Goal: Task Accomplishment & Management: Complete application form

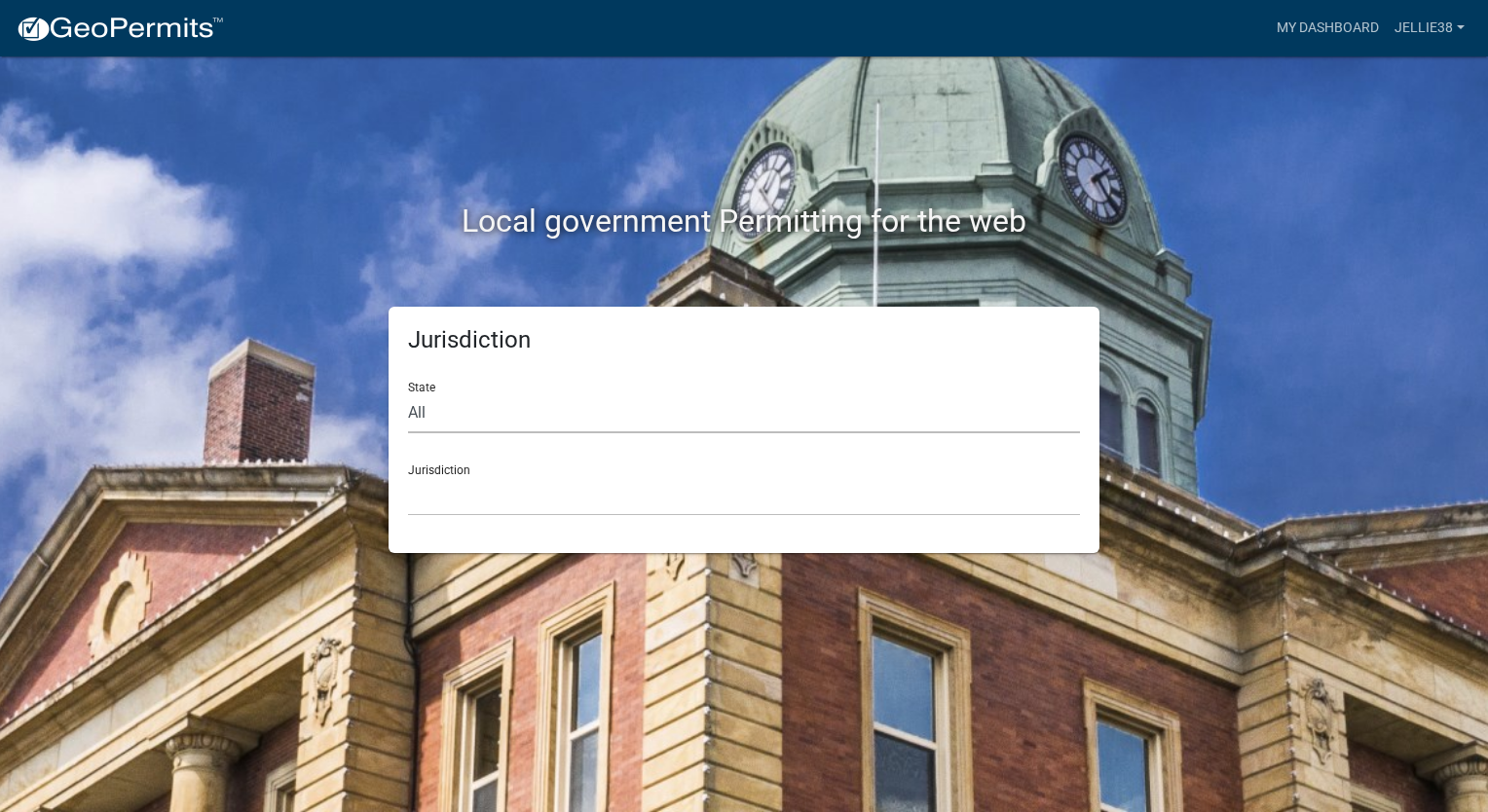
click at [620, 396] on select "All [US_STATE] [US_STATE] [US_STATE] [US_STATE] [US_STATE] [US_STATE] [US_STATE…" at bounding box center [743, 413] width 672 height 40
select select "[US_STATE]"
click at [408, 394] on select "All [US_STATE] [US_STATE] [US_STATE] [US_STATE] [US_STATE] [US_STATE] [US_STATE…" at bounding box center [743, 413] width 672 height 40
click at [502, 501] on select "[GEOGRAPHIC_DATA], [US_STATE] [GEOGRAPHIC_DATA], [US_STATE] [GEOGRAPHIC_DATA], …" at bounding box center [743, 496] width 672 height 40
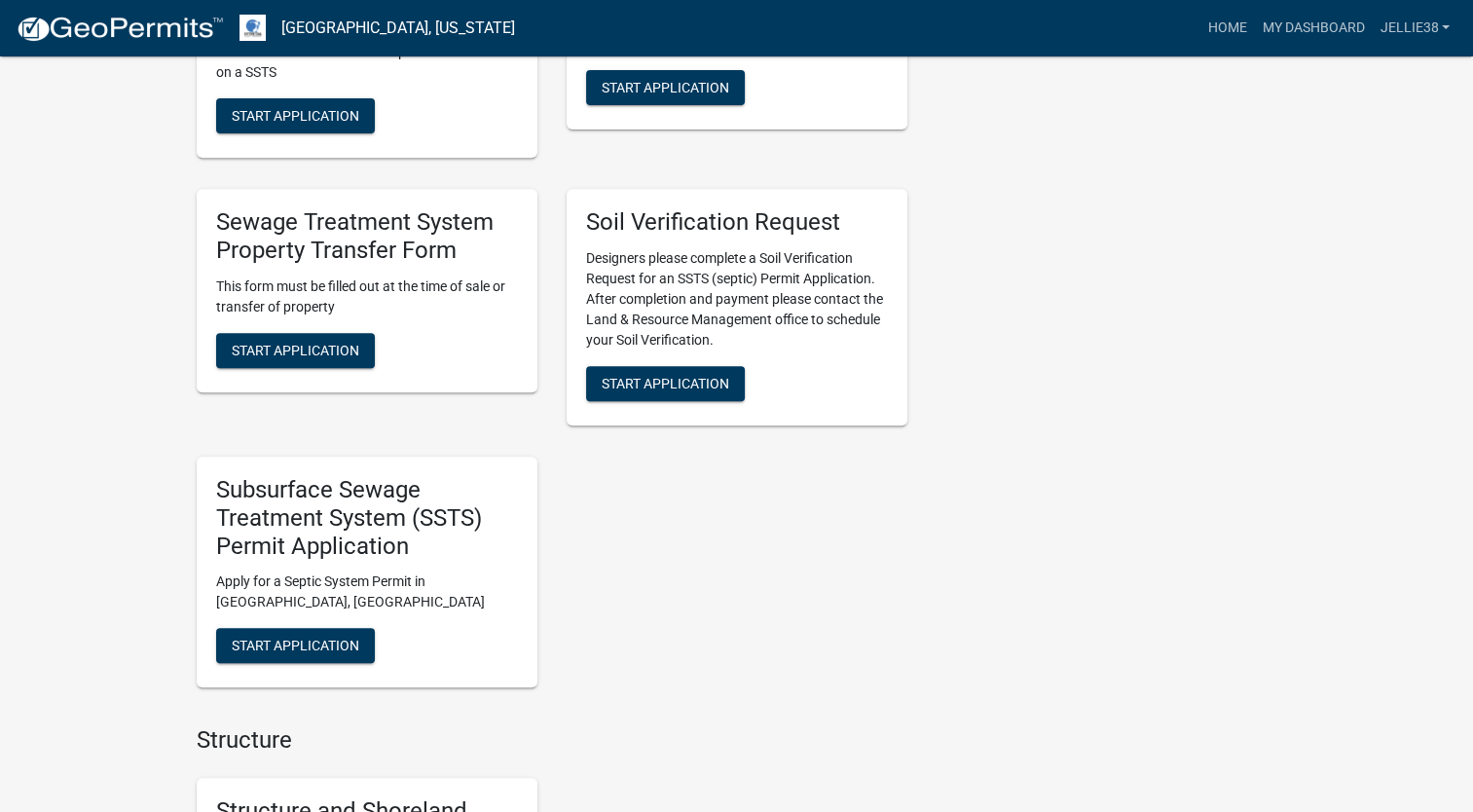
scroll to position [778, 0]
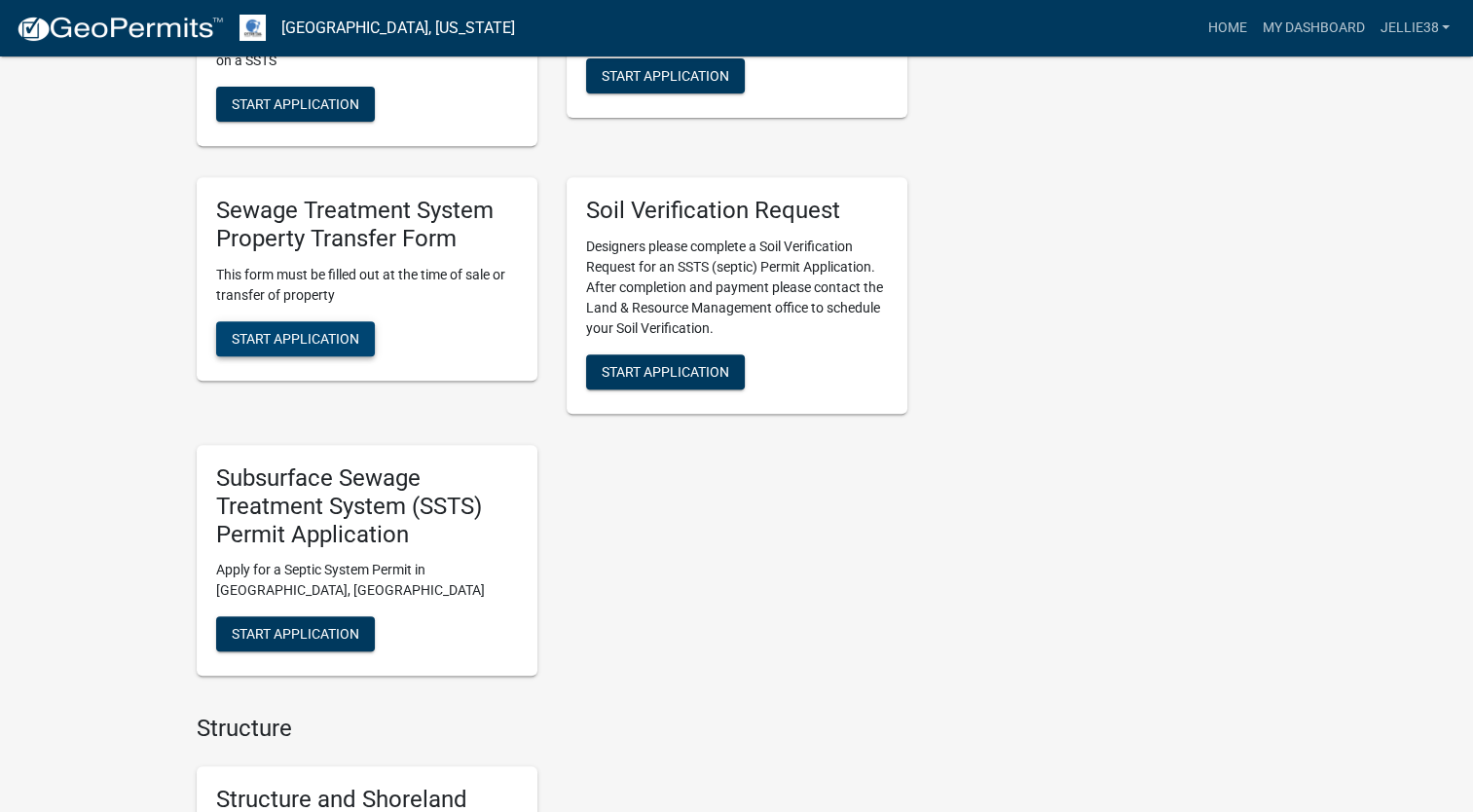
click at [324, 330] on span "Start Application" at bounding box center [296, 338] width 128 height 16
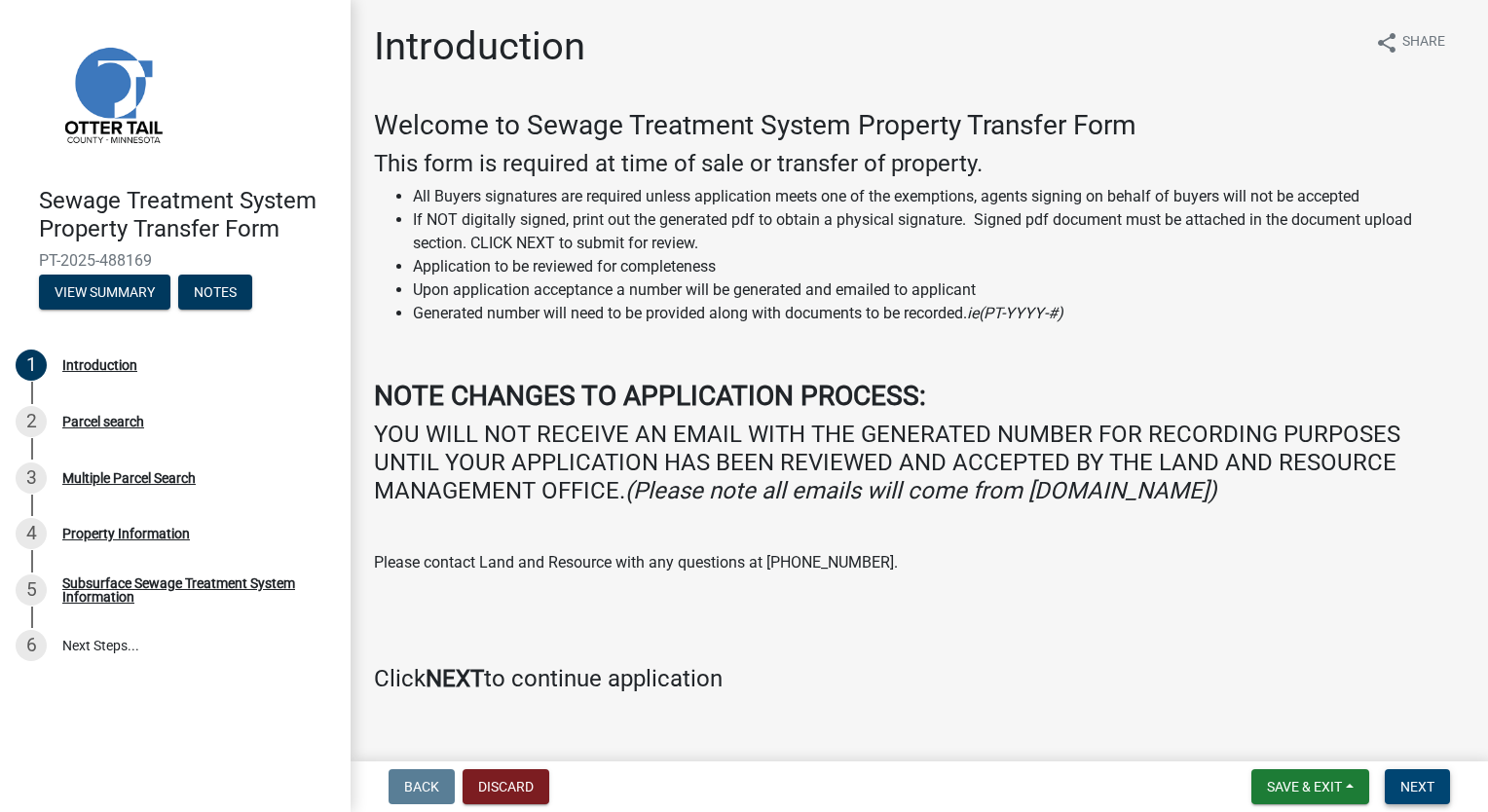
click at [1428, 778] on span "Next" at bounding box center [1418, 786] width 34 height 16
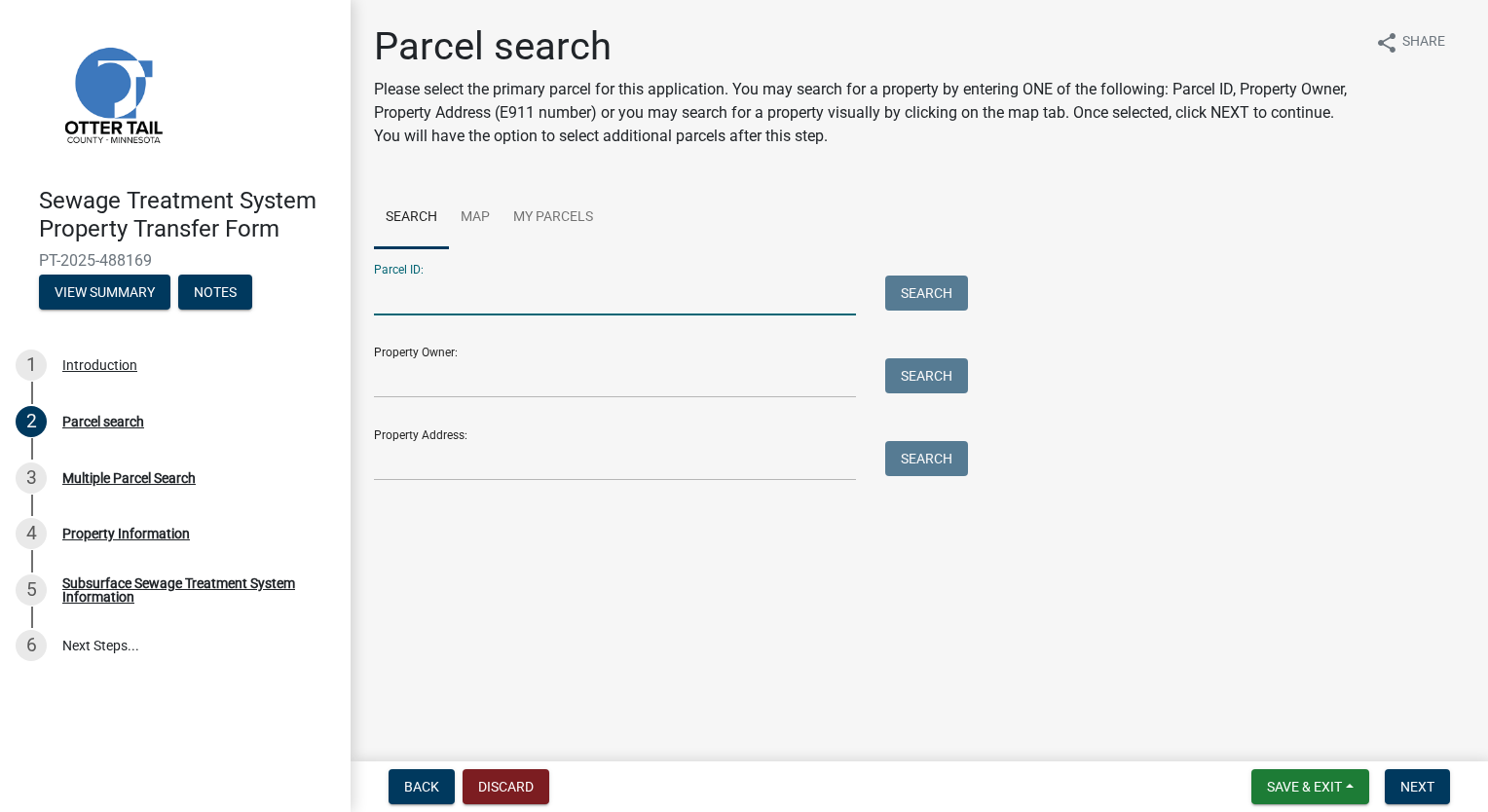
click at [404, 301] on input "Parcel ID:" at bounding box center [615, 295] width 482 height 40
type input "17000150185000"
click at [937, 288] on button "Search" at bounding box center [926, 292] width 82 height 35
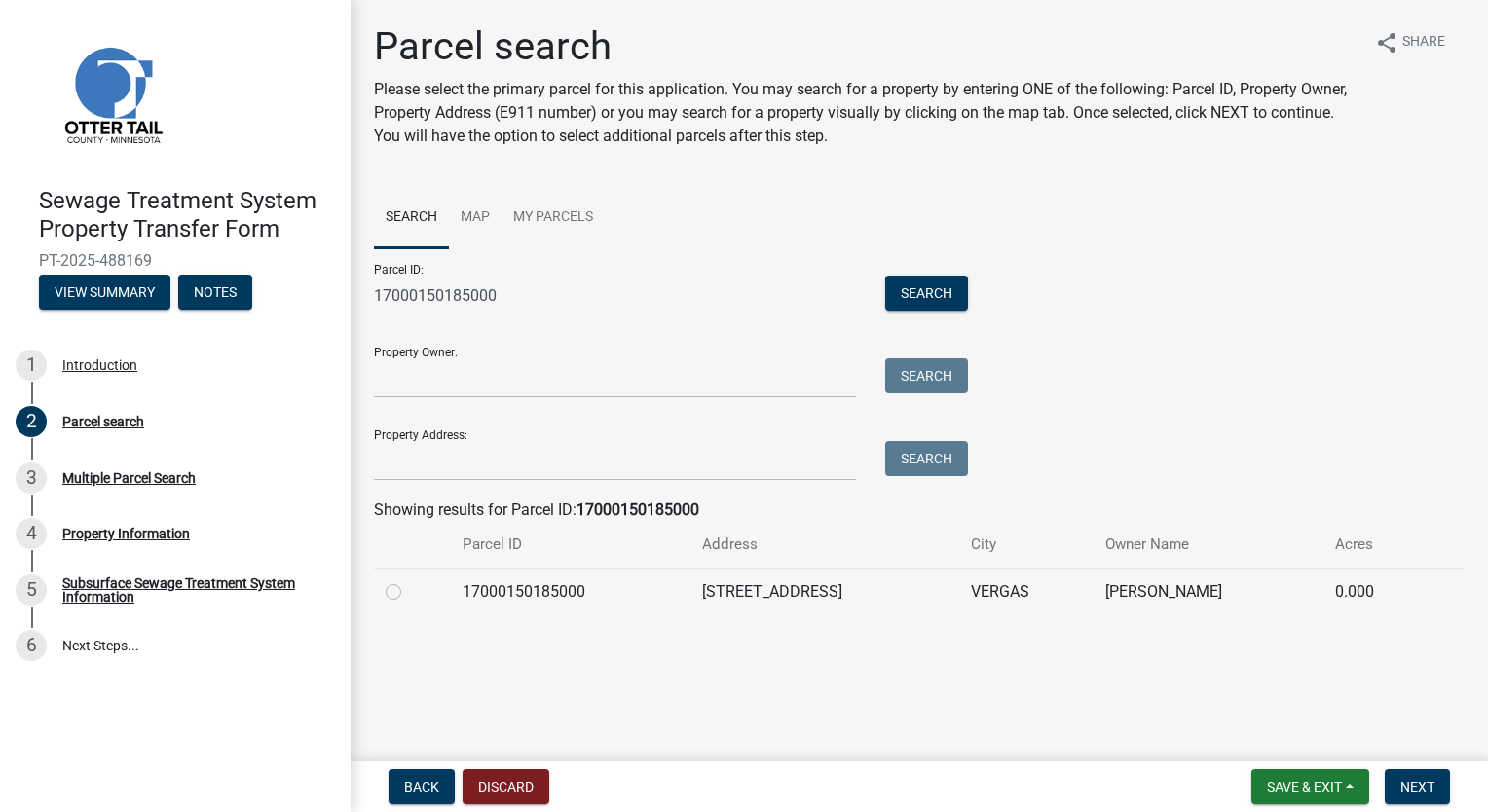
click at [409, 580] on label at bounding box center [409, 580] width 0 height 0
click at [409, 589] on input "radio" at bounding box center [415, 586] width 13 height 13
radio input "true"
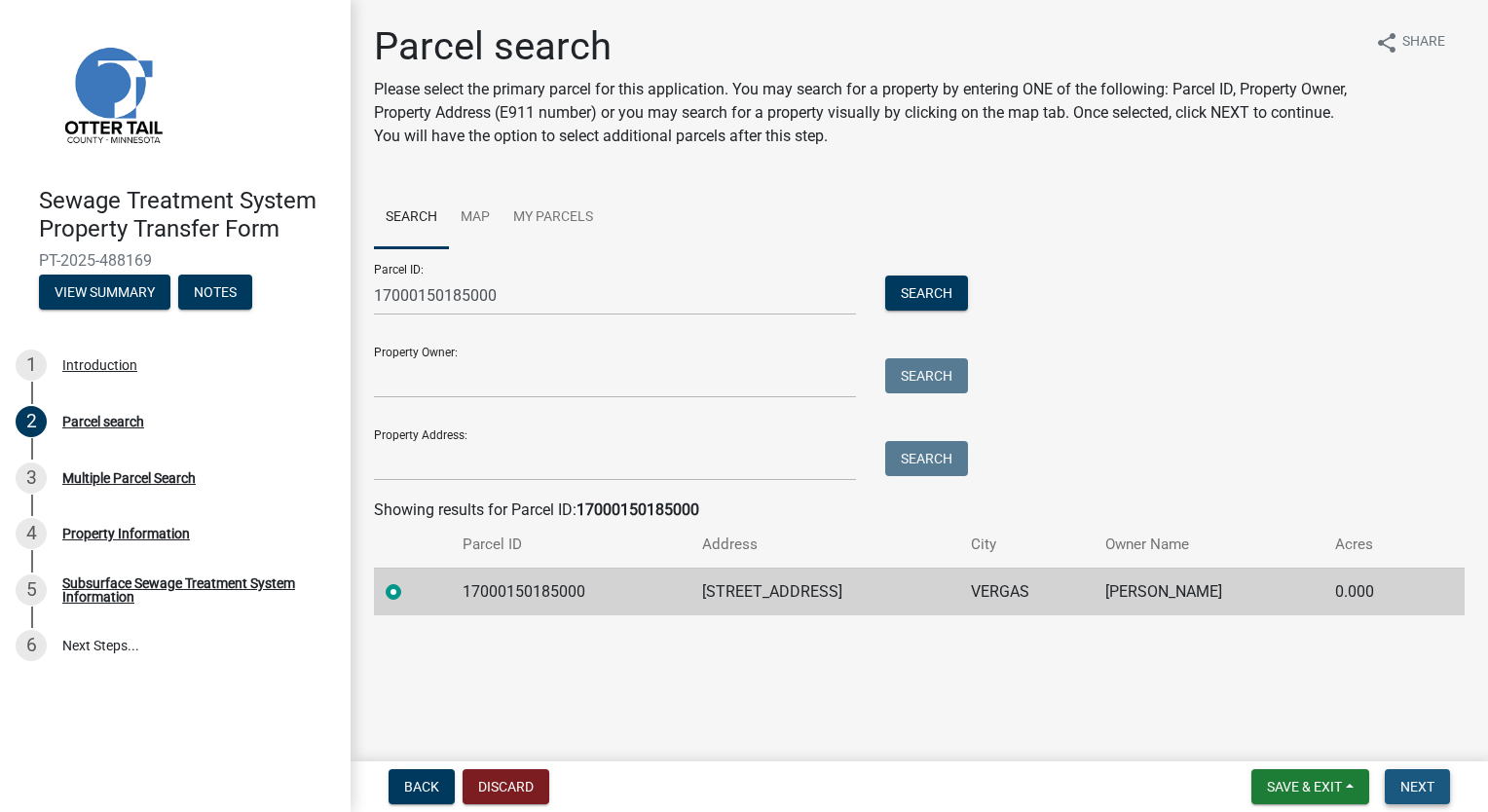
click at [1425, 779] on span "Next" at bounding box center [1418, 786] width 34 height 16
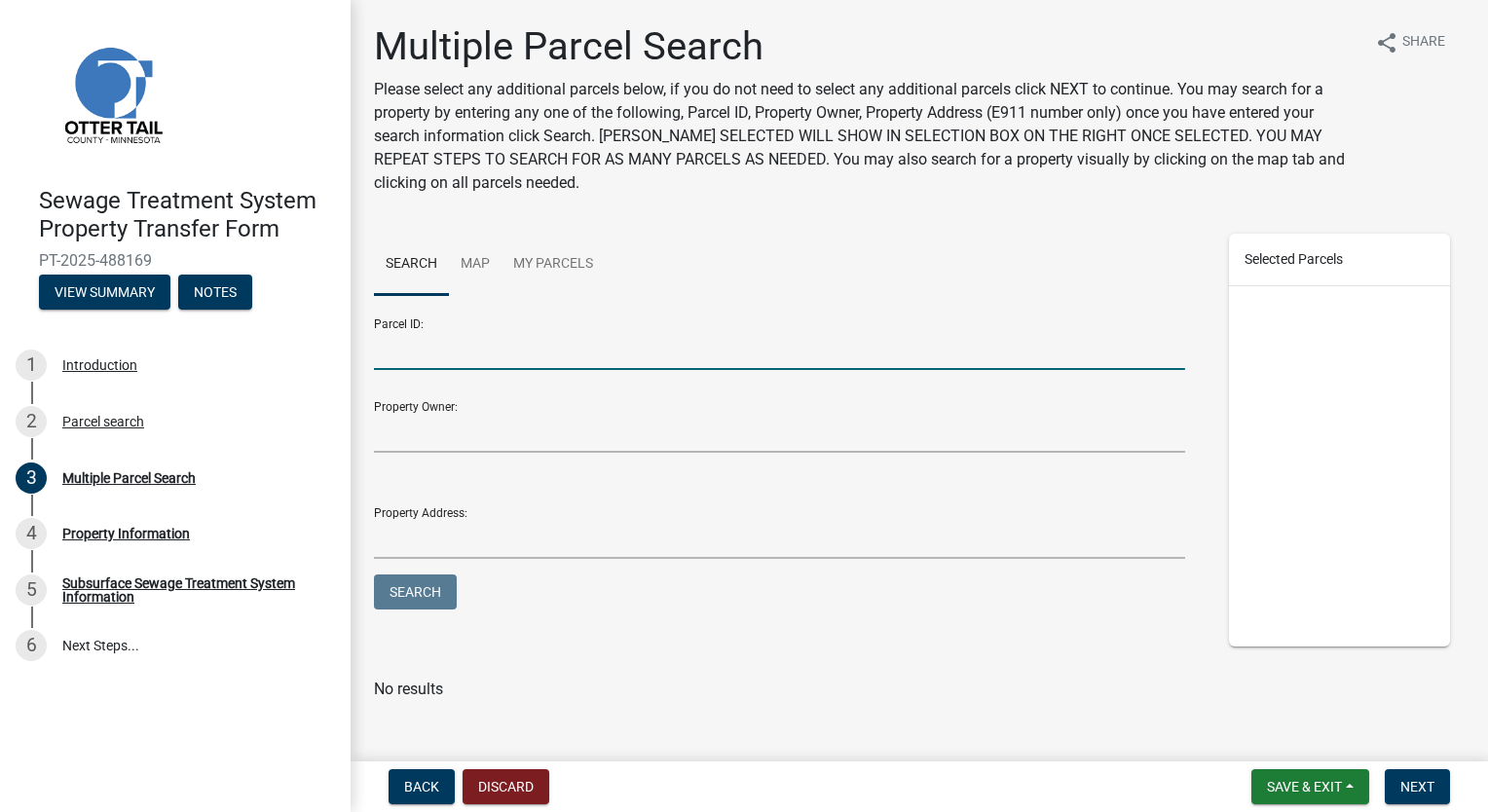
click at [459, 348] on input "Parcel ID:" at bounding box center [780, 350] width 811 height 40
type input "17000150185000"
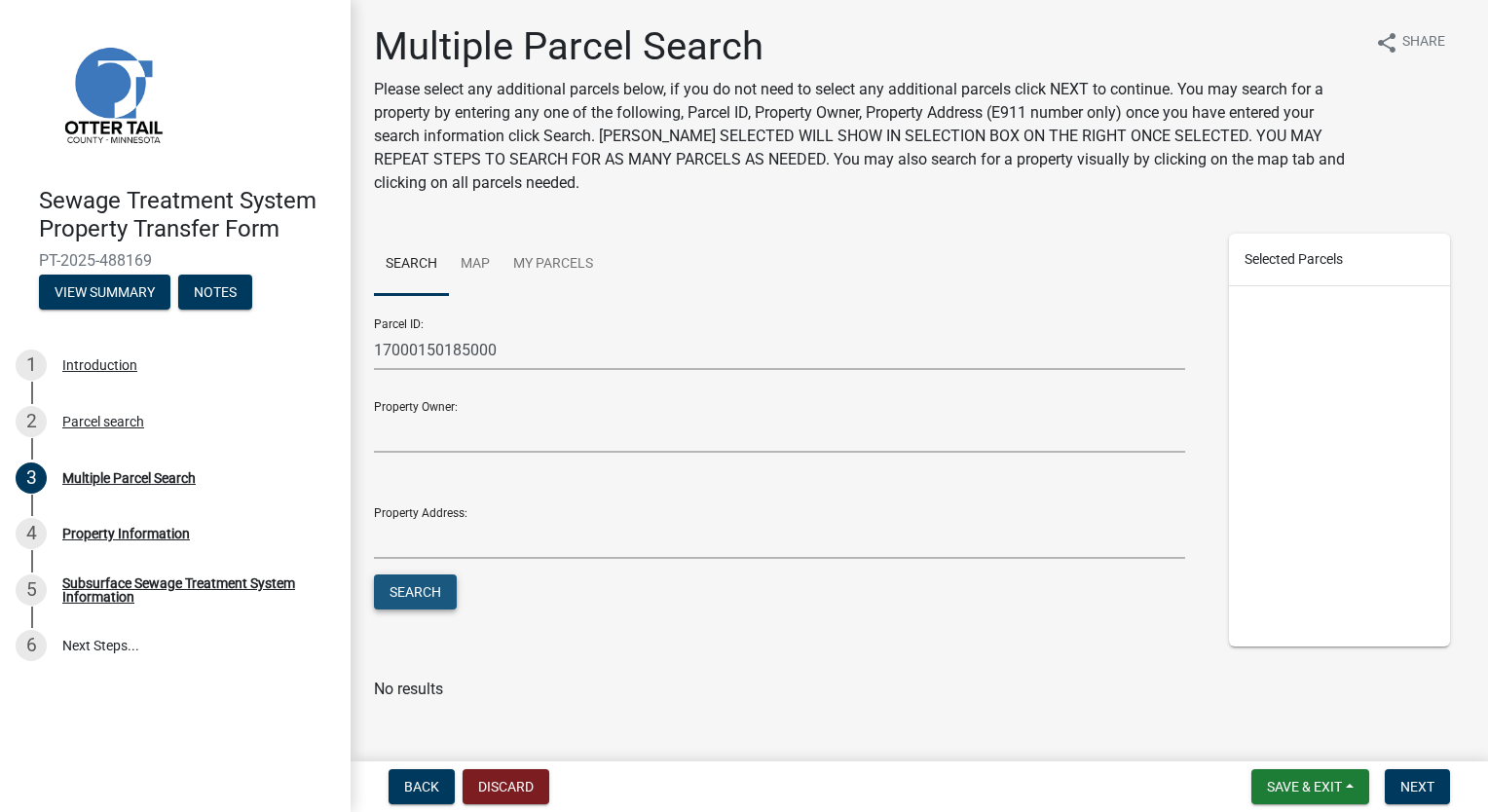
click at [411, 585] on button "Search" at bounding box center [415, 591] width 82 height 35
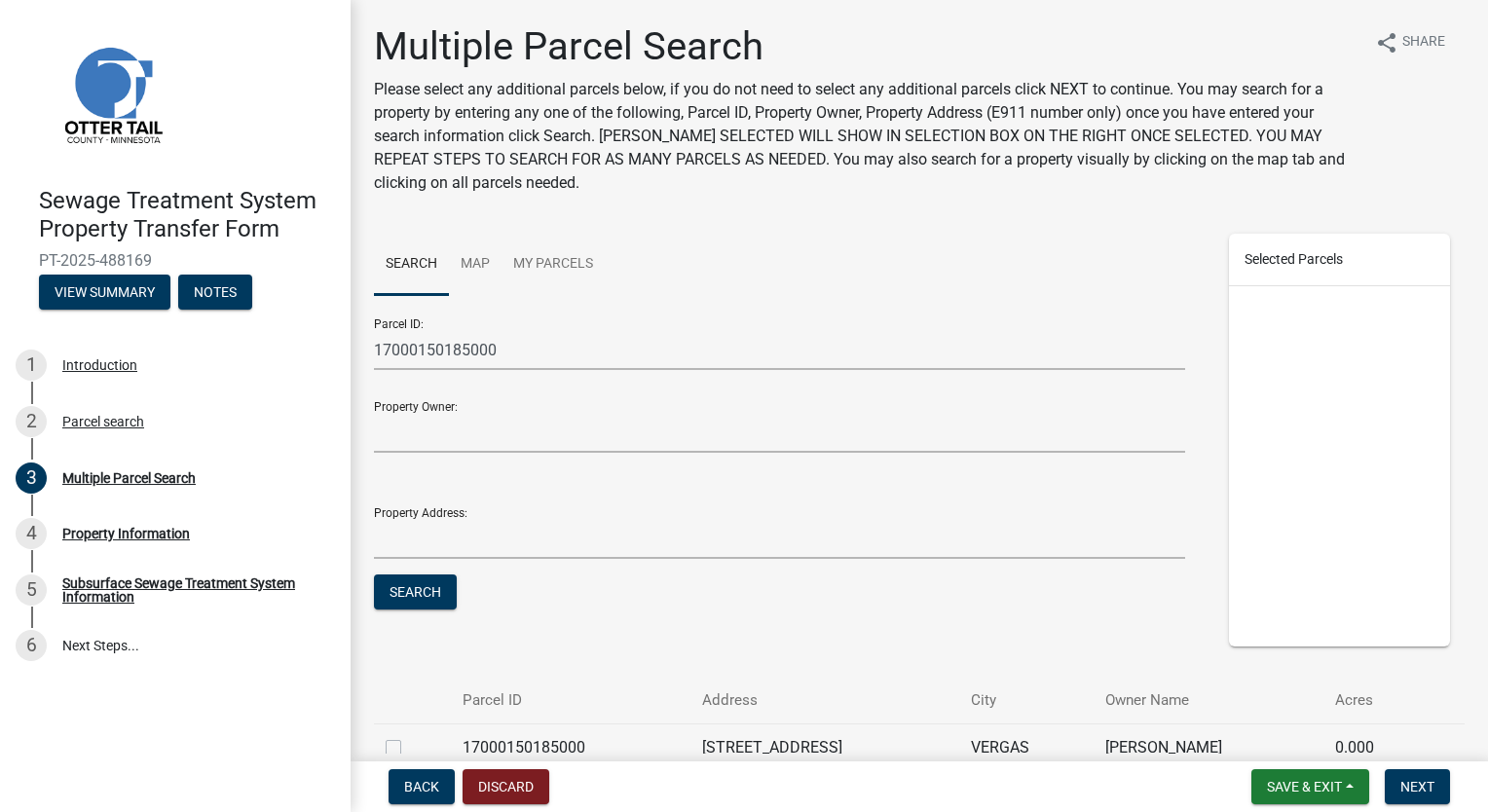
click at [409, 736] on label at bounding box center [409, 736] width 0 height 0
click at [409, 742] on input "checkbox" at bounding box center [415, 742] width 13 height 13
checkbox input "true"
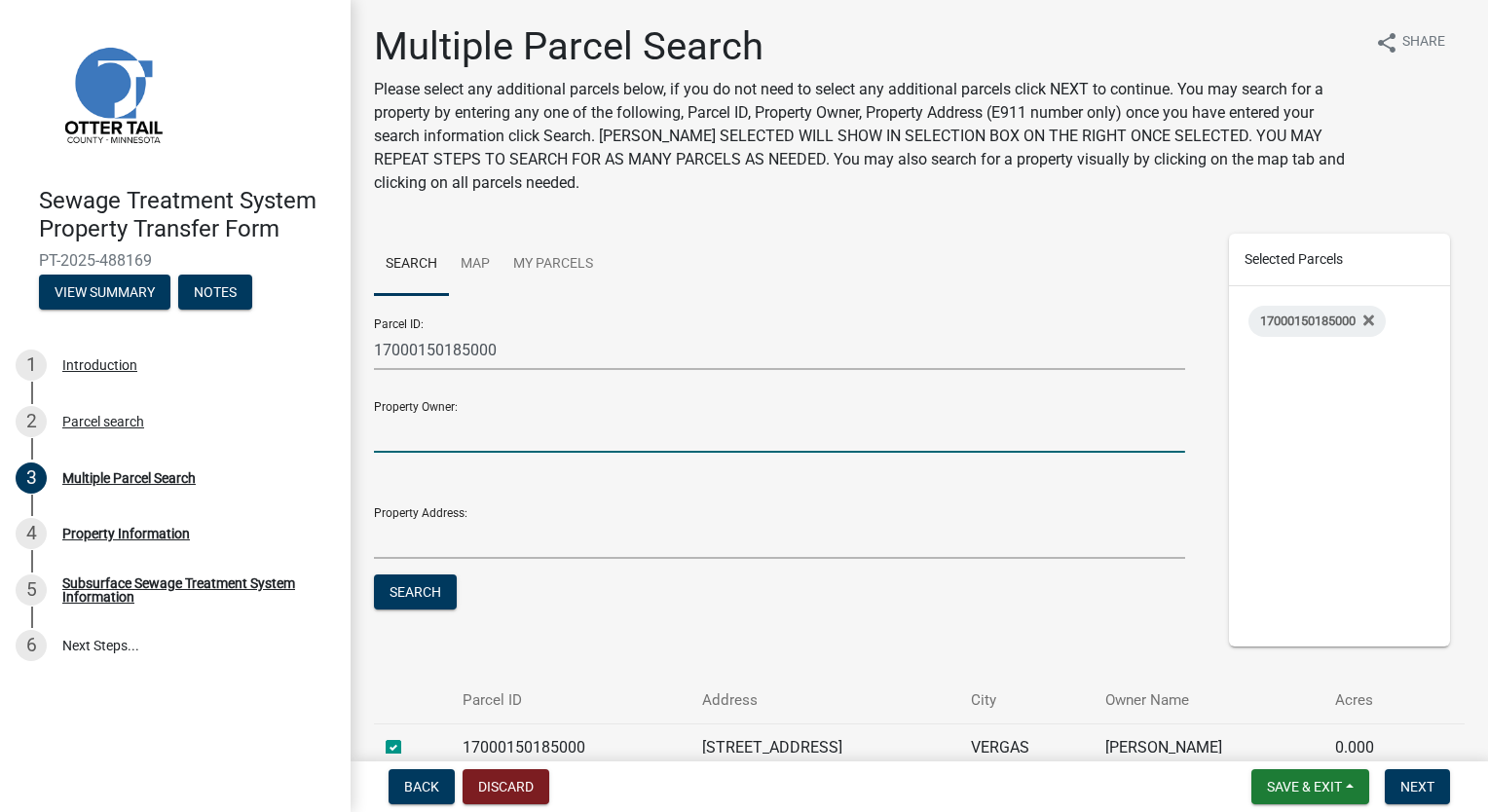
click at [481, 423] on input "Property Owner:" at bounding box center [780, 432] width 811 height 40
type input "[PERSON_NAME] [PERSON_NAME]"
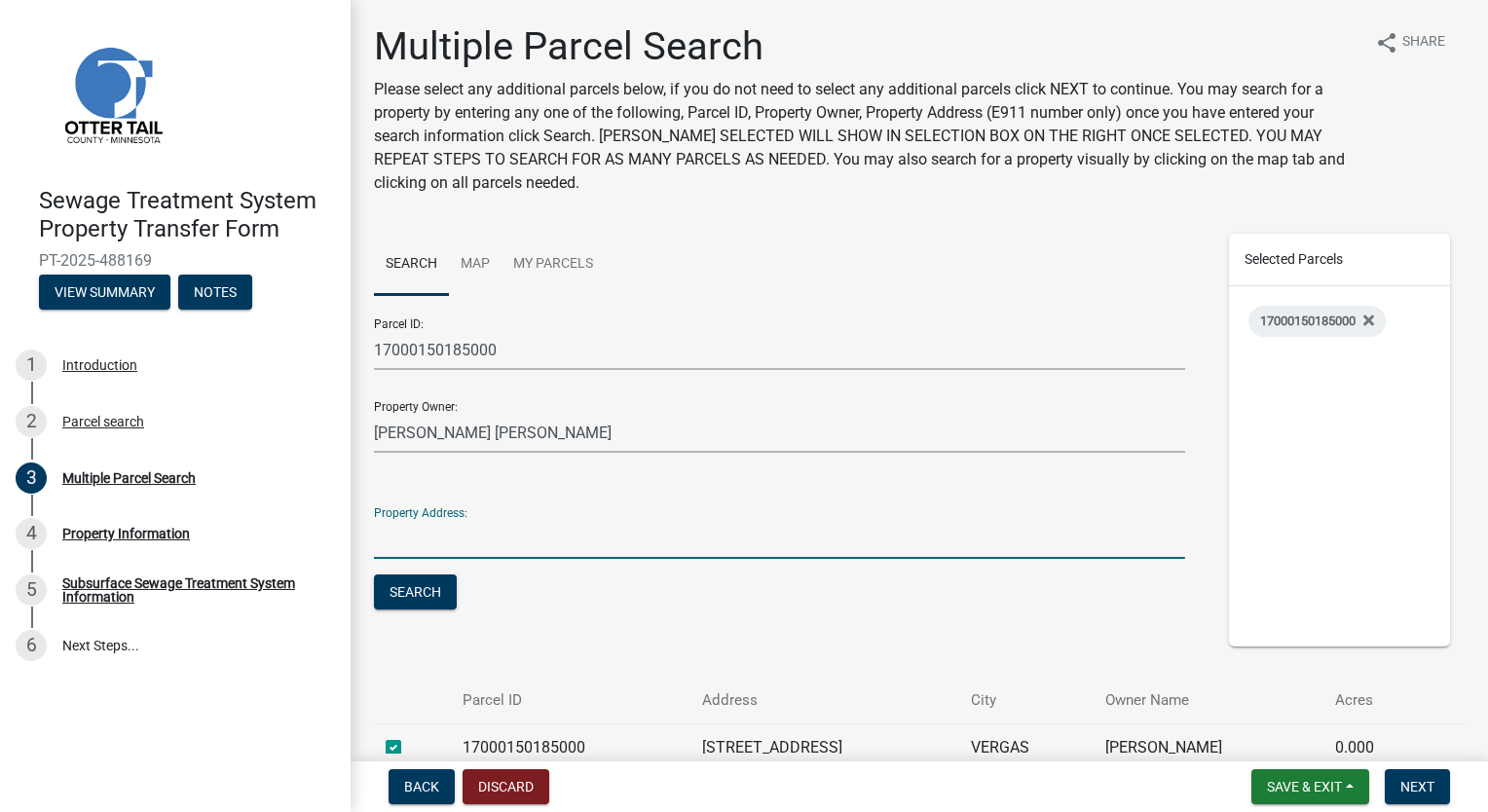
click at [407, 544] on input "Property Address:" at bounding box center [780, 538] width 811 height 40
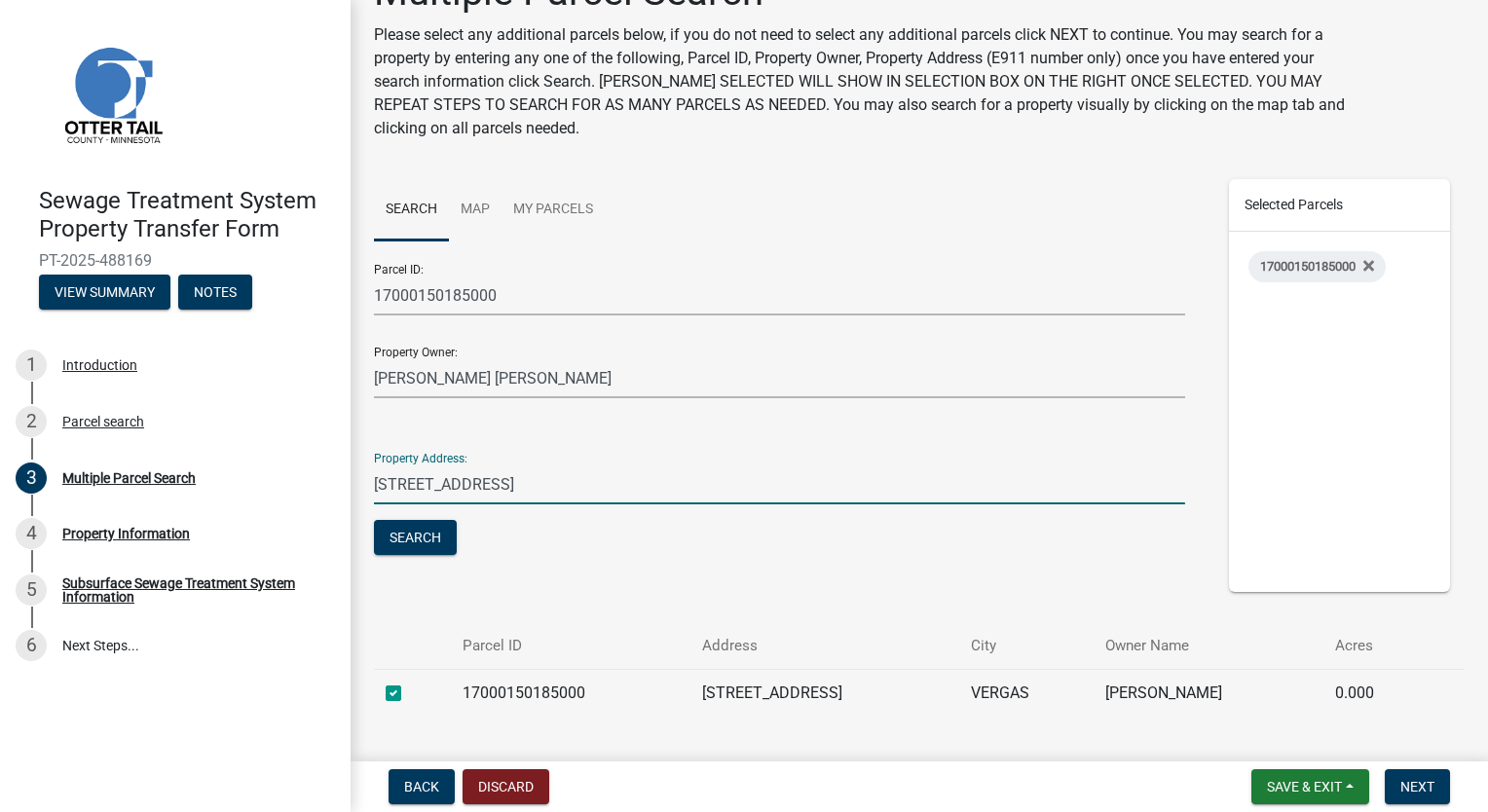
scroll to position [108, 0]
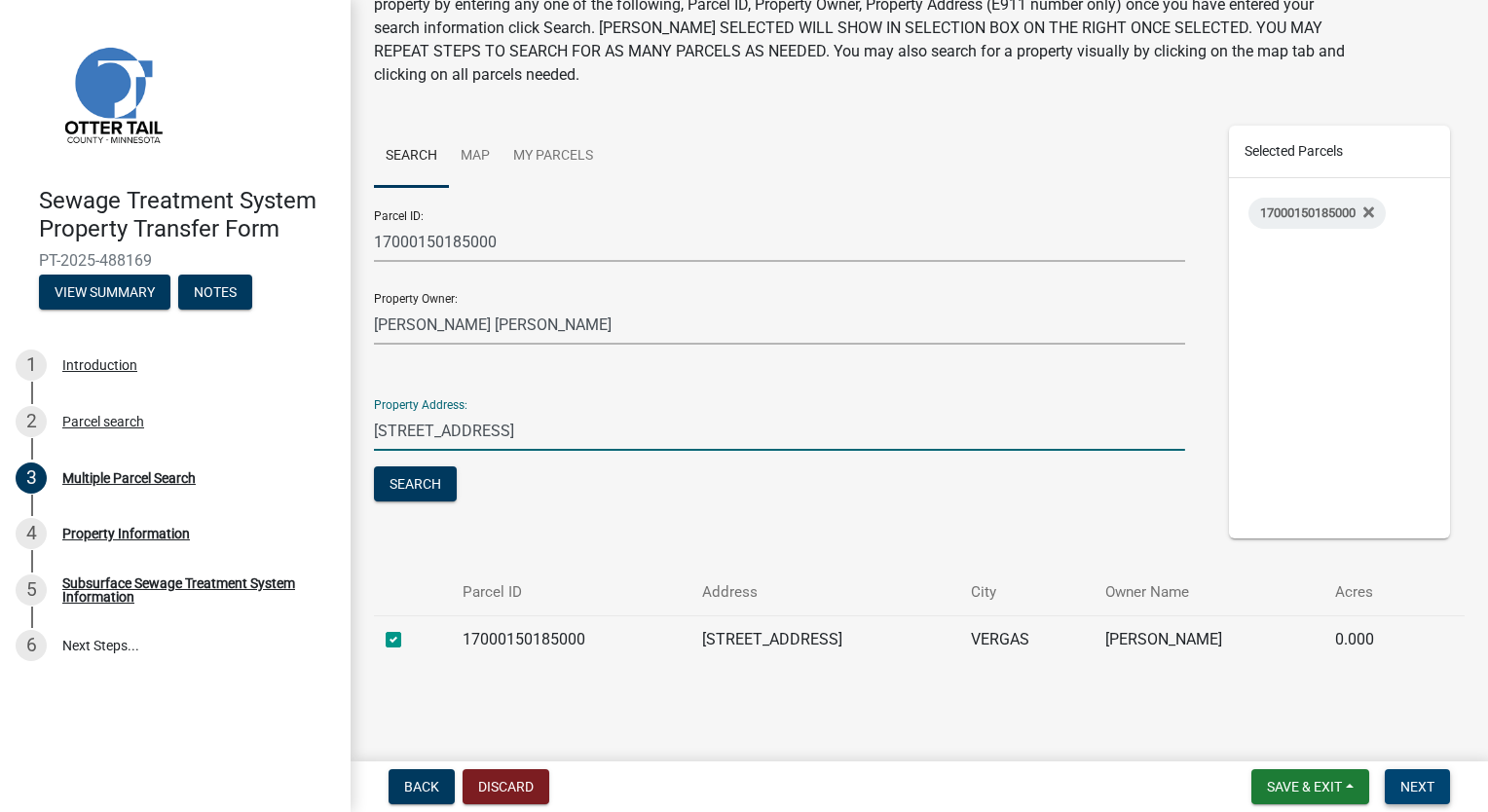
type input "[STREET_ADDRESS]"
click at [1432, 780] on span "Next" at bounding box center [1418, 786] width 34 height 16
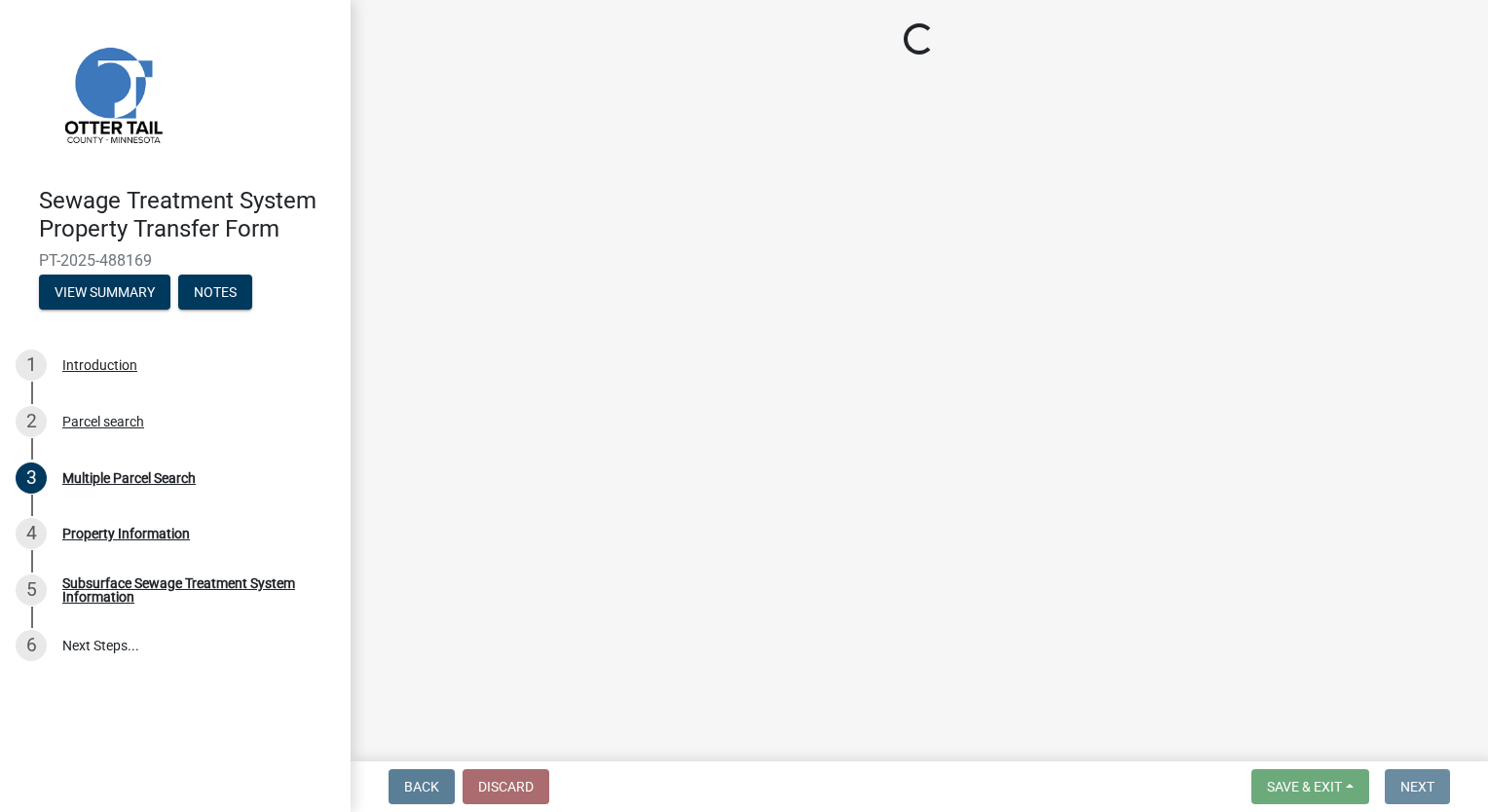
scroll to position [0, 0]
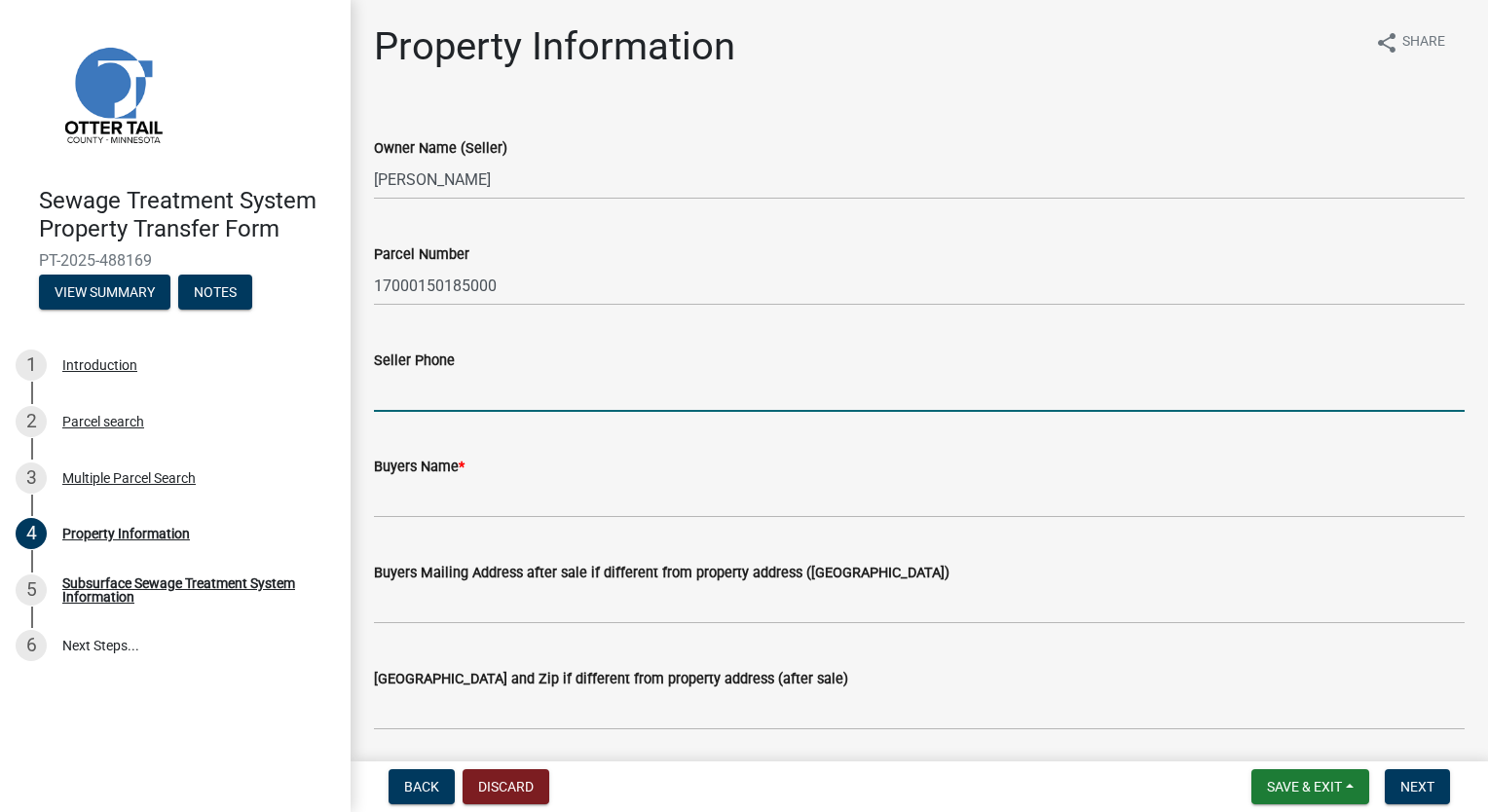
click at [476, 389] on input "Seller Phone" at bounding box center [919, 392] width 1090 height 40
type input "2187665638"
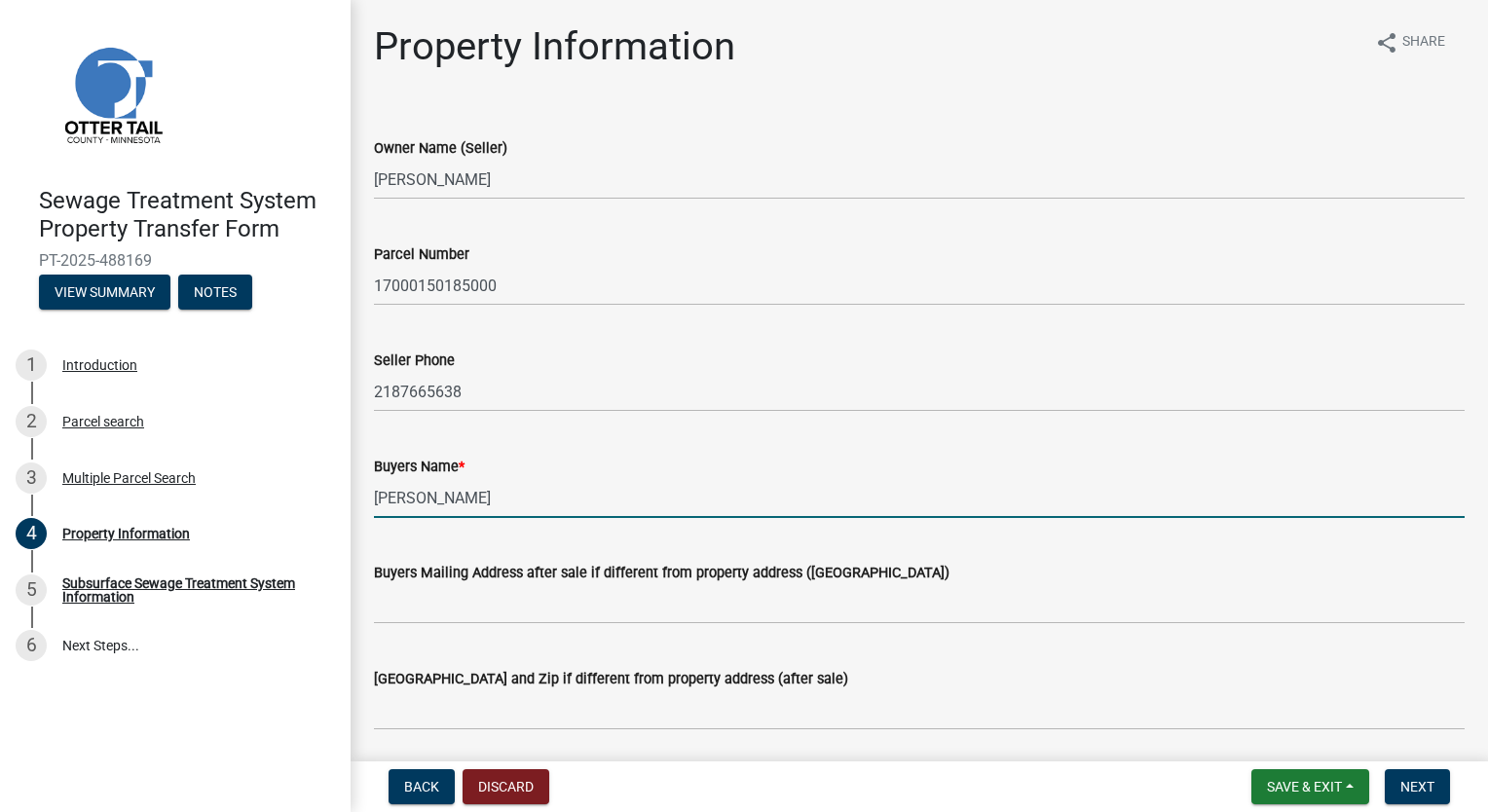
type input "[PERSON_NAME]"
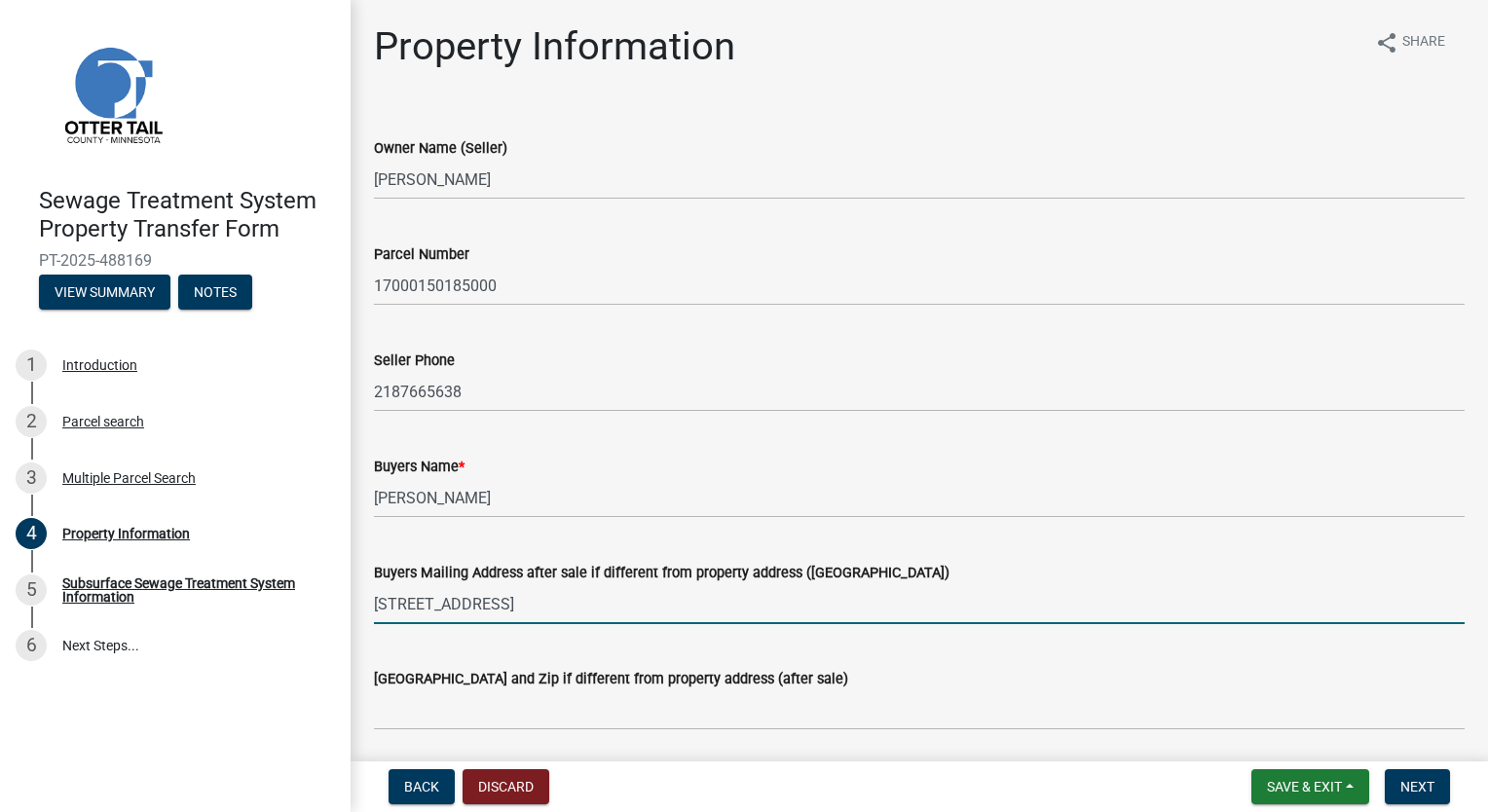
drag, startPoint x: 505, startPoint y: 604, endPoint x: 634, endPoint y: 609, distance: 129.1
click at [634, 609] on input "[STREET_ADDRESS]" at bounding box center [919, 604] width 1090 height 40
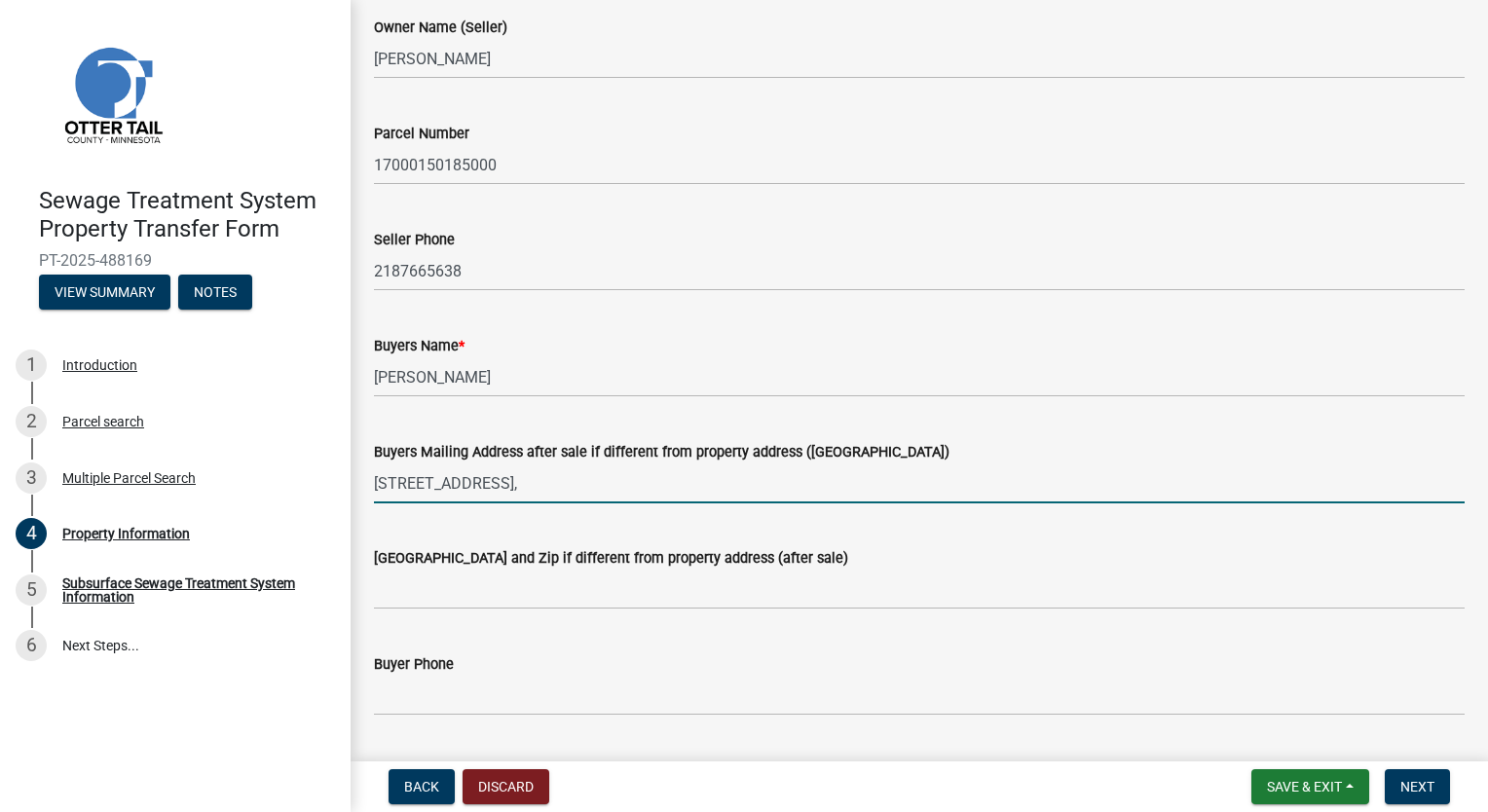
scroll to position [194, 0]
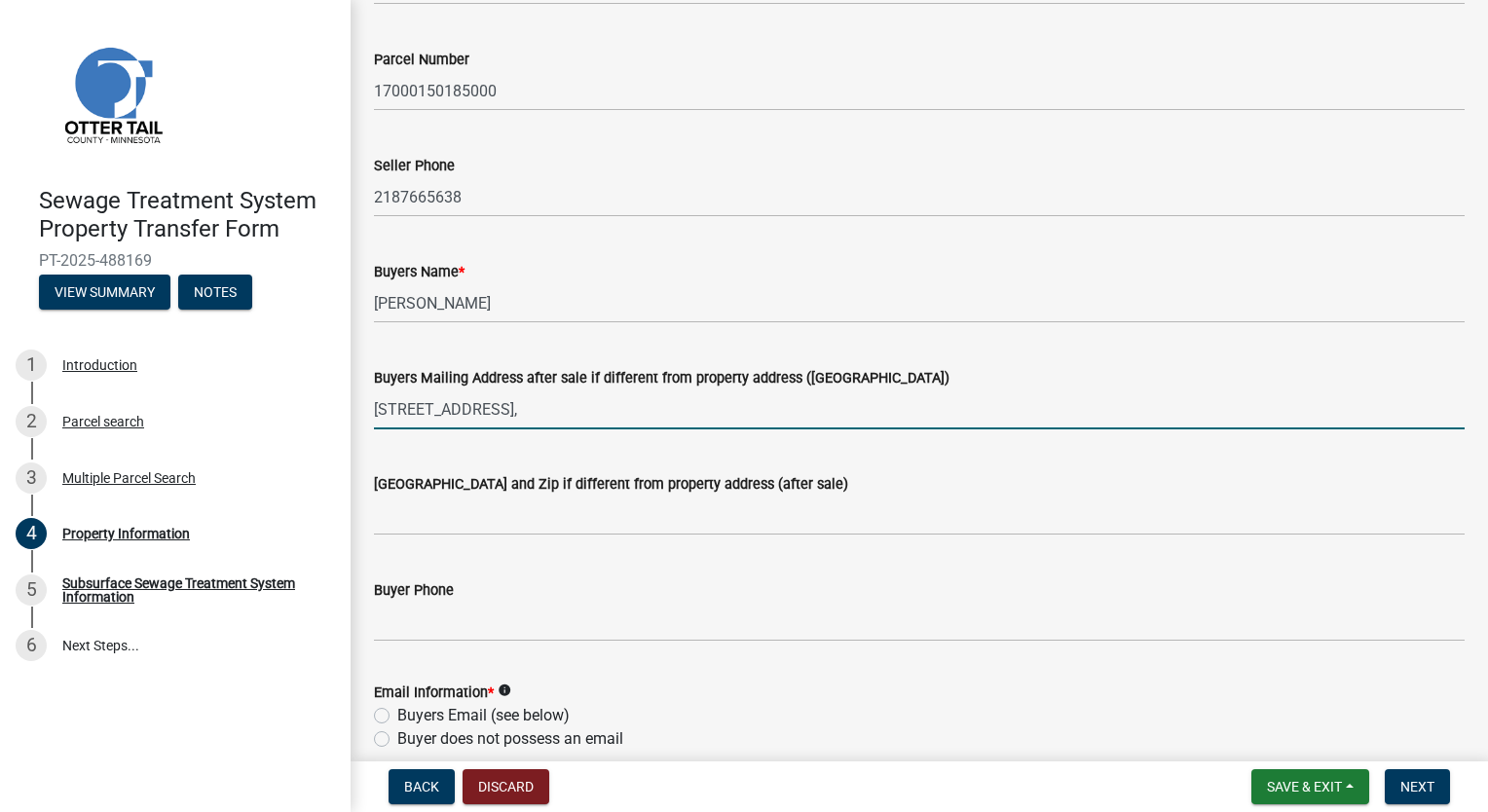
type input "[STREET_ADDRESS],"
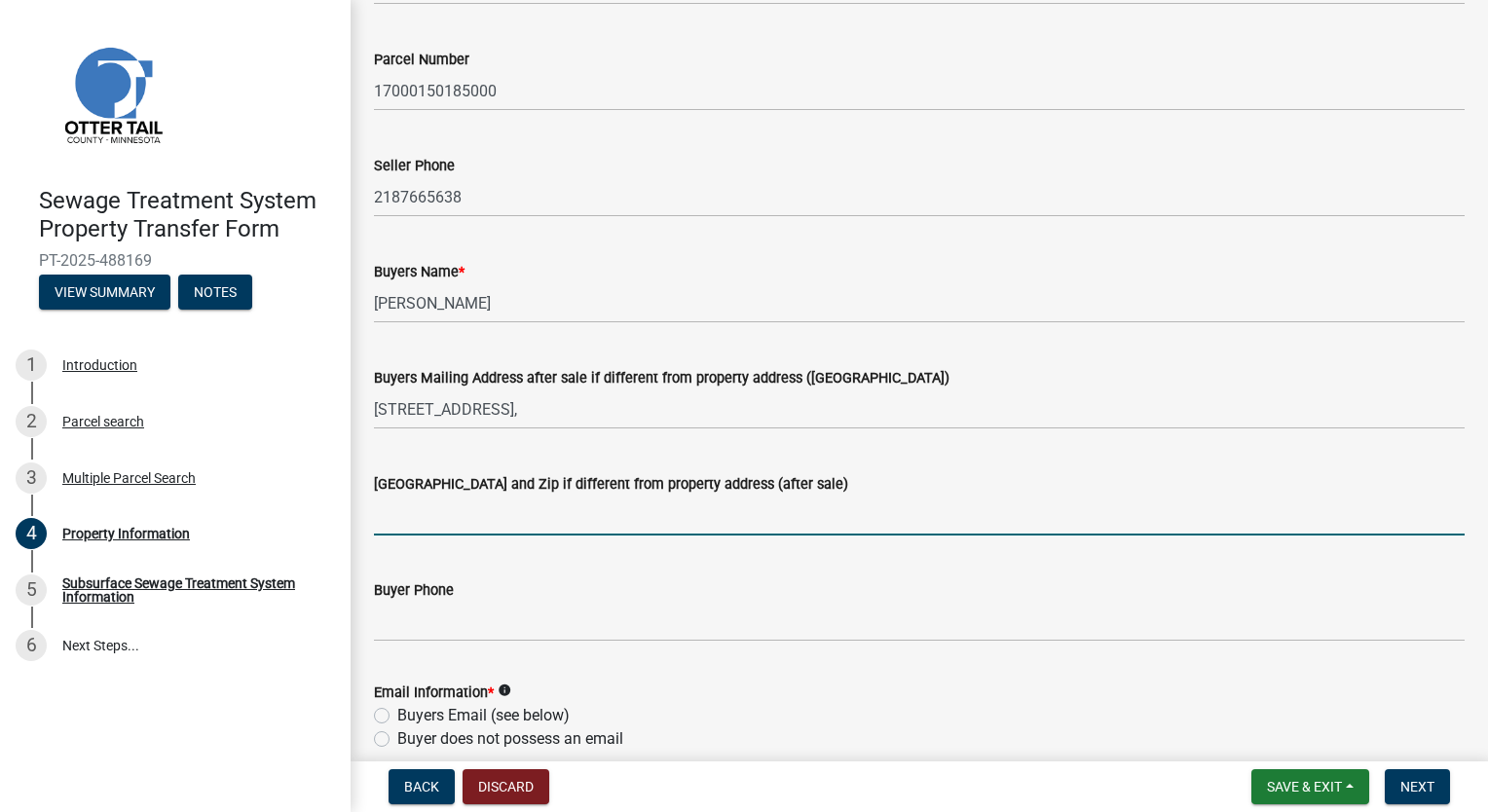
click at [436, 527] on input "[GEOGRAPHIC_DATA] and Zip if different from property address (after sale)" at bounding box center [919, 516] width 1090 height 40
paste input "Vergas, [GEOGRAPHIC_DATA] 56587"
type input "Vergas, [GEOGRAPHIC_DATA] 56587"
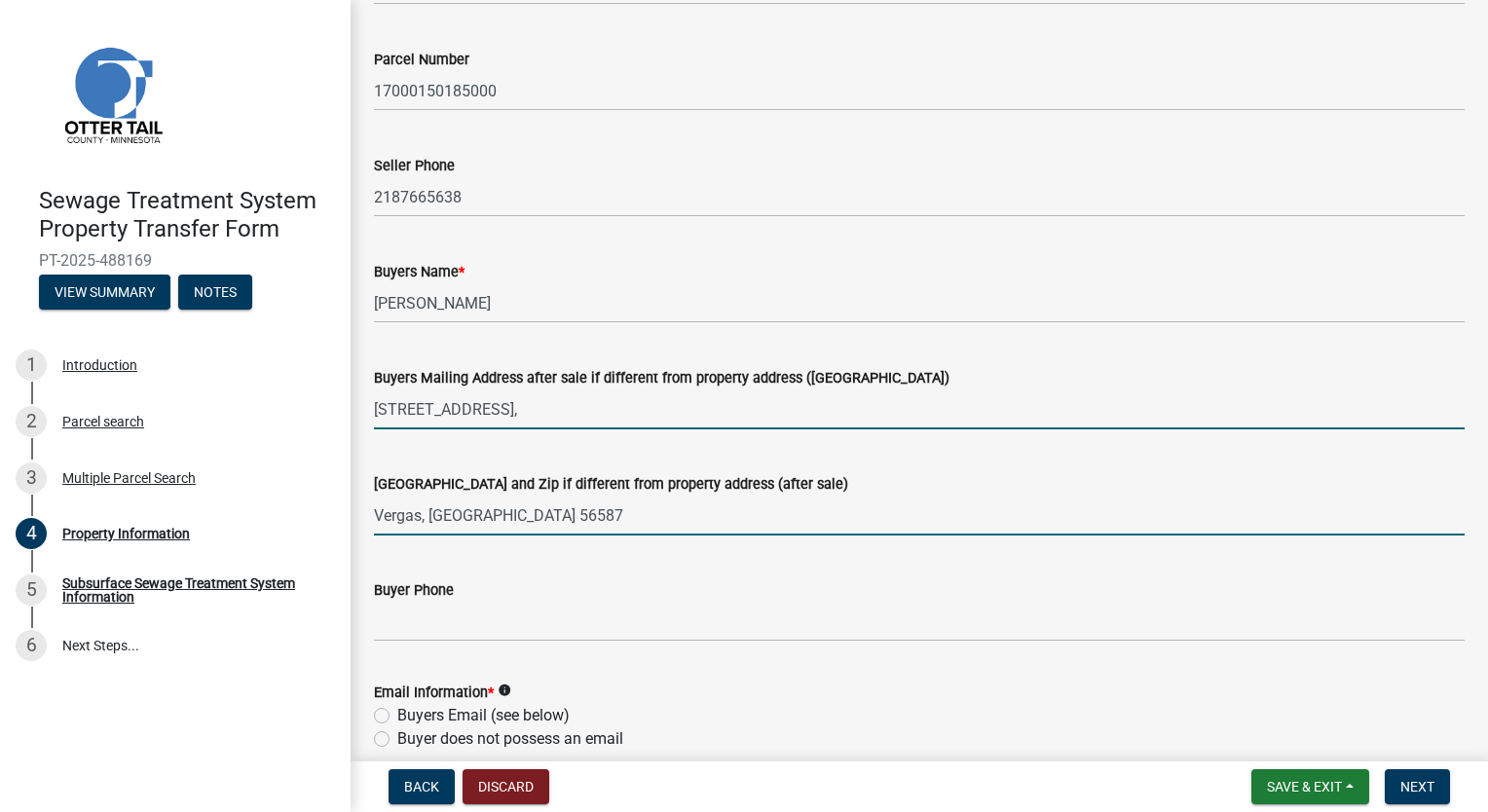
click at [502, 414] on input "[STREET_ADDRESS]," at bounding box center [919, 409] width 1090 height 40
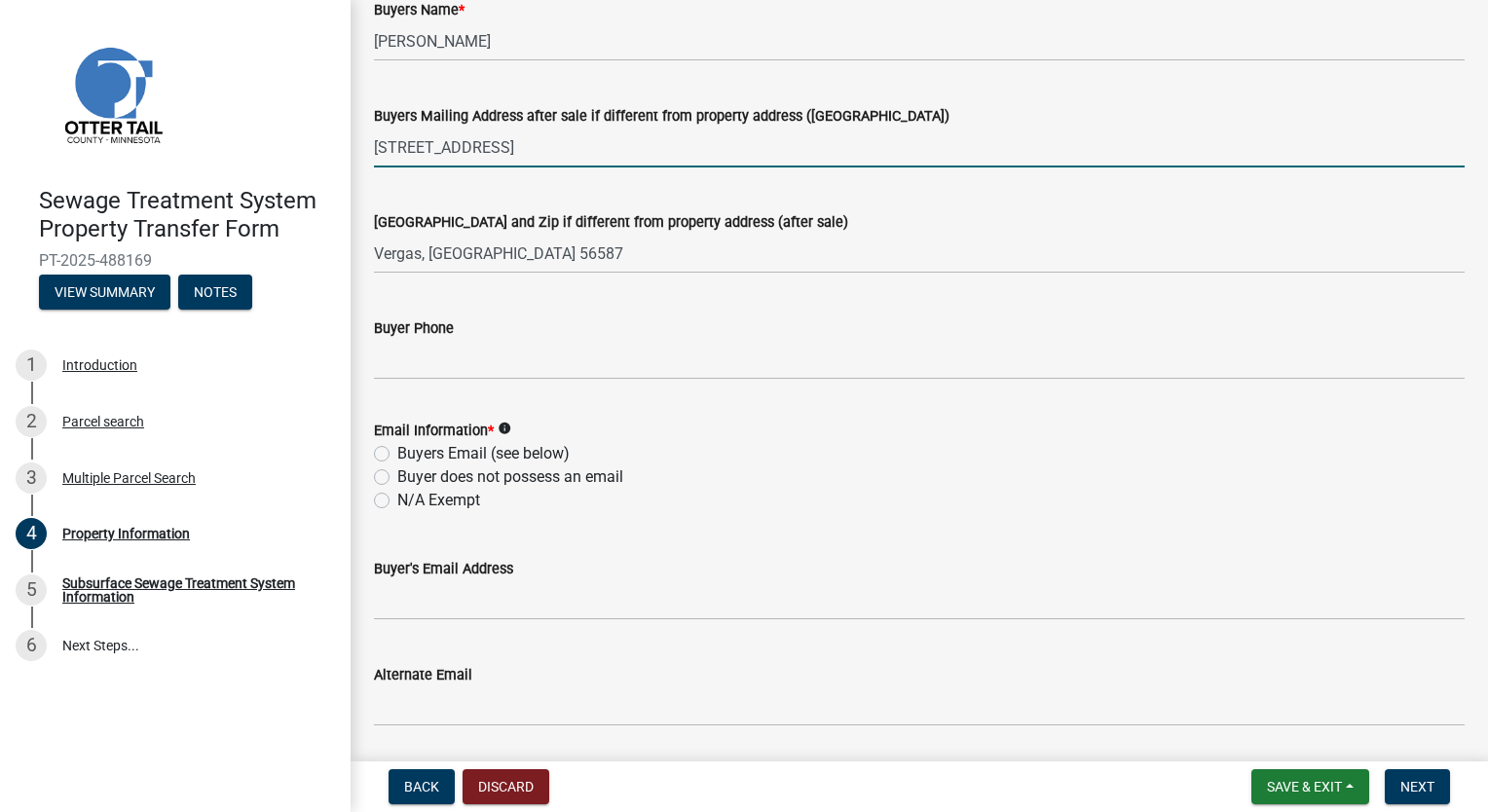
scroll to position [487, 0]
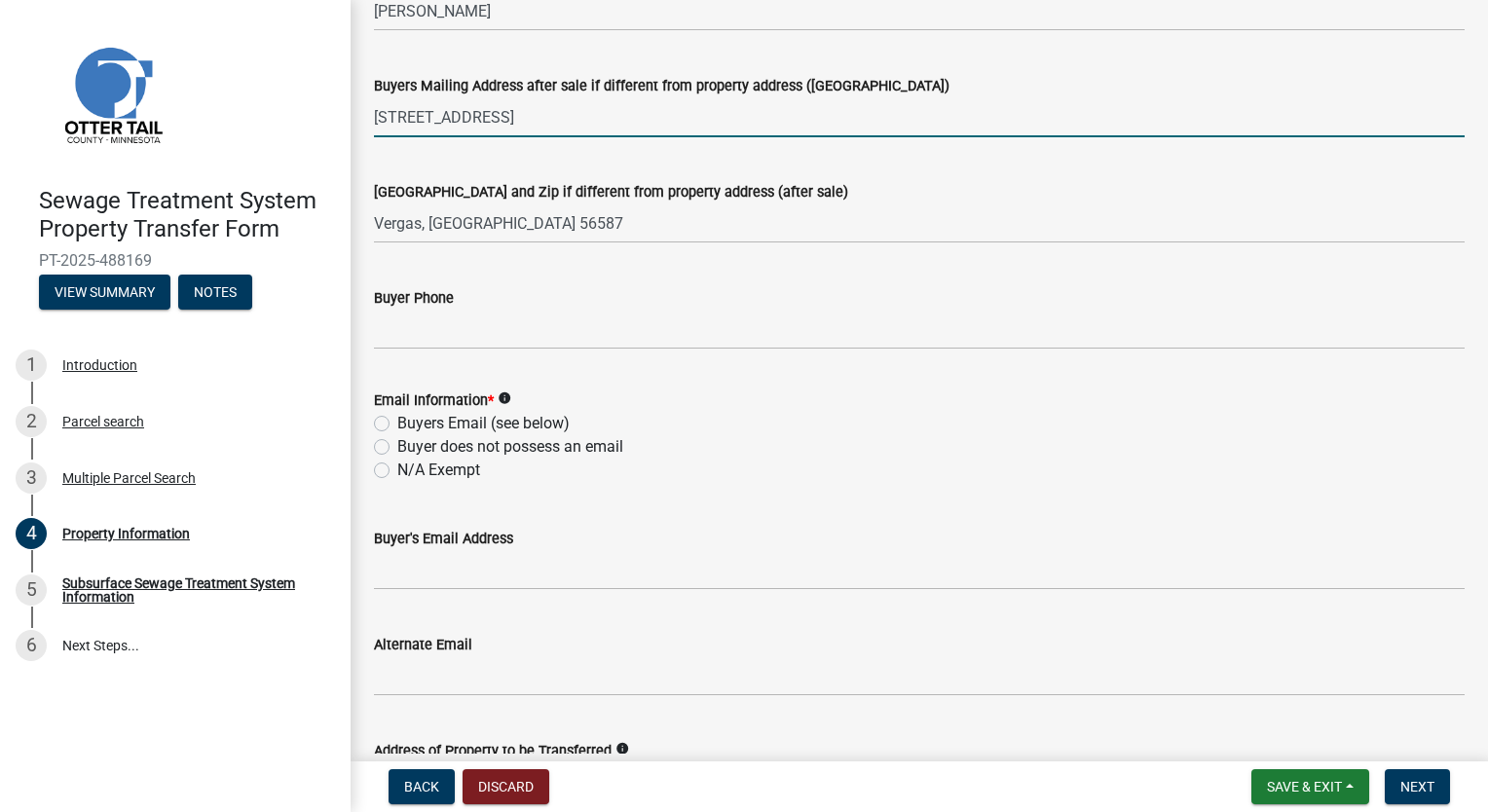
type input "[STREET_ADDRESS]"
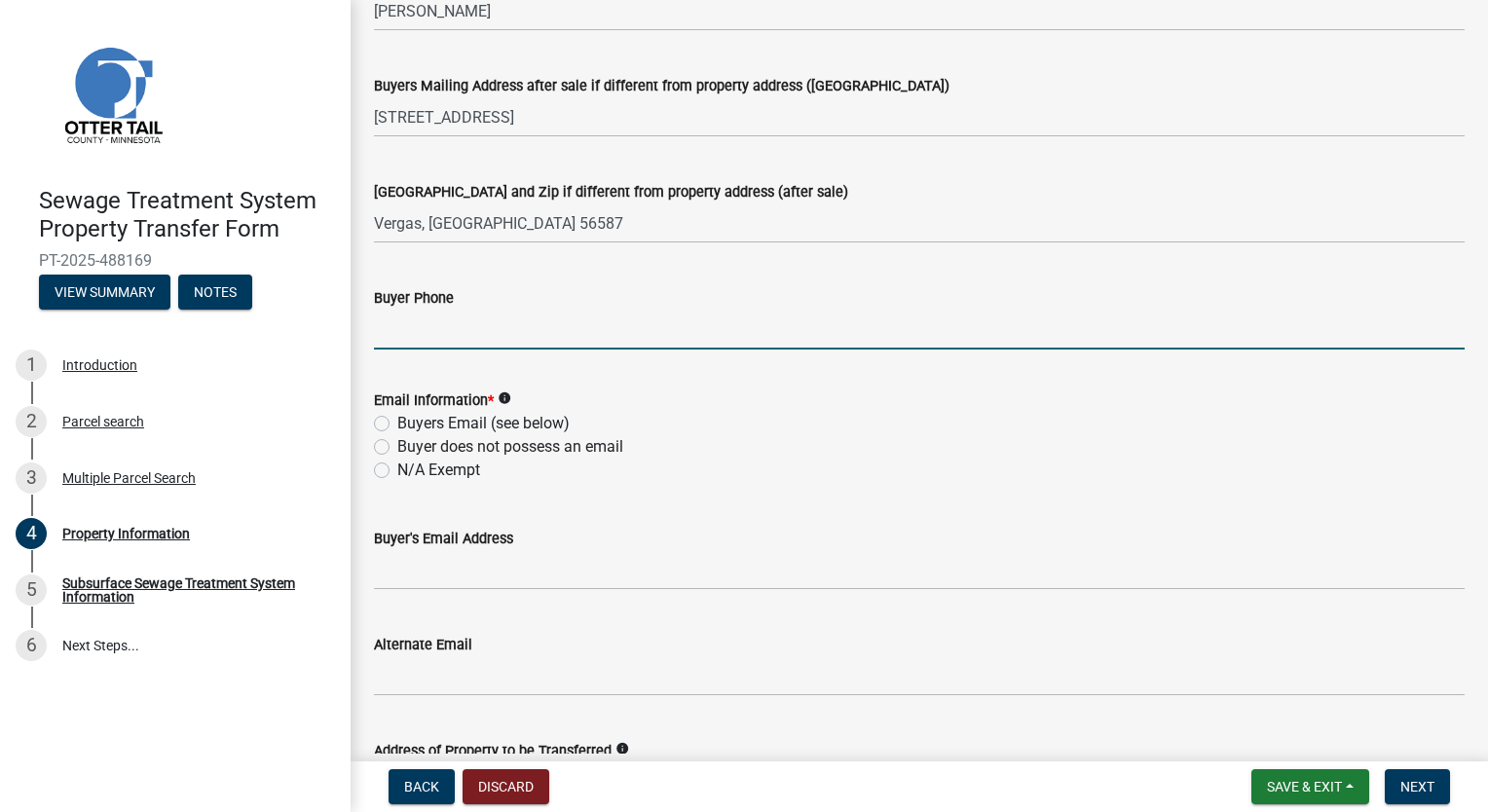
click at [470, 340] on input "Buyer Phone" at bounding box center [919, 329] width 1090 height 40
type input "5074125240"
click at [398, 470] on label "N/A Exempt" at bounding box center [438, 470] width 82 height 24
click at [398, 470] on input "N/A Exempt" at bounding box center [404, 464] width 13 height 13
radio input "true"
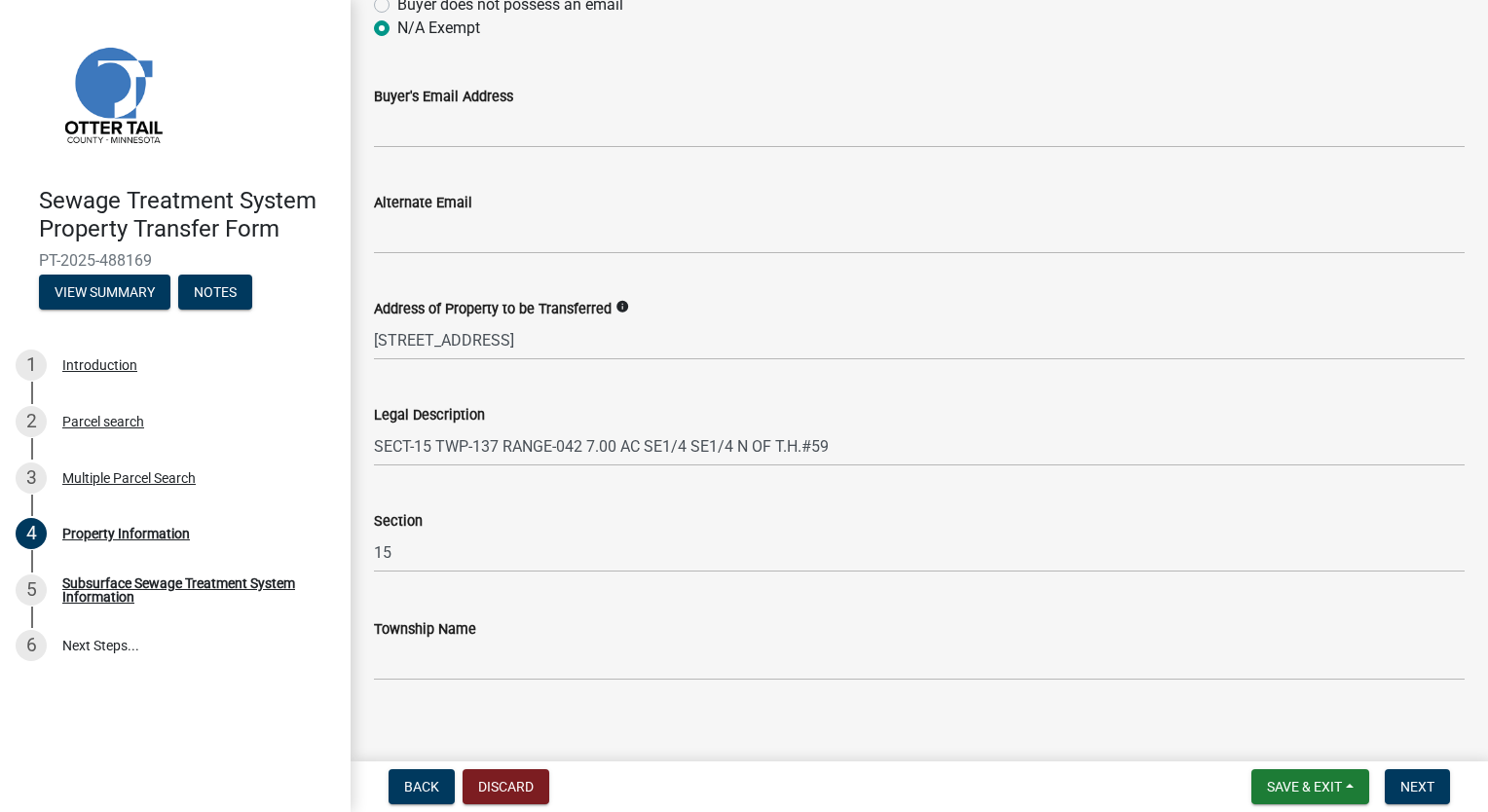
scroll to position [946, 0]
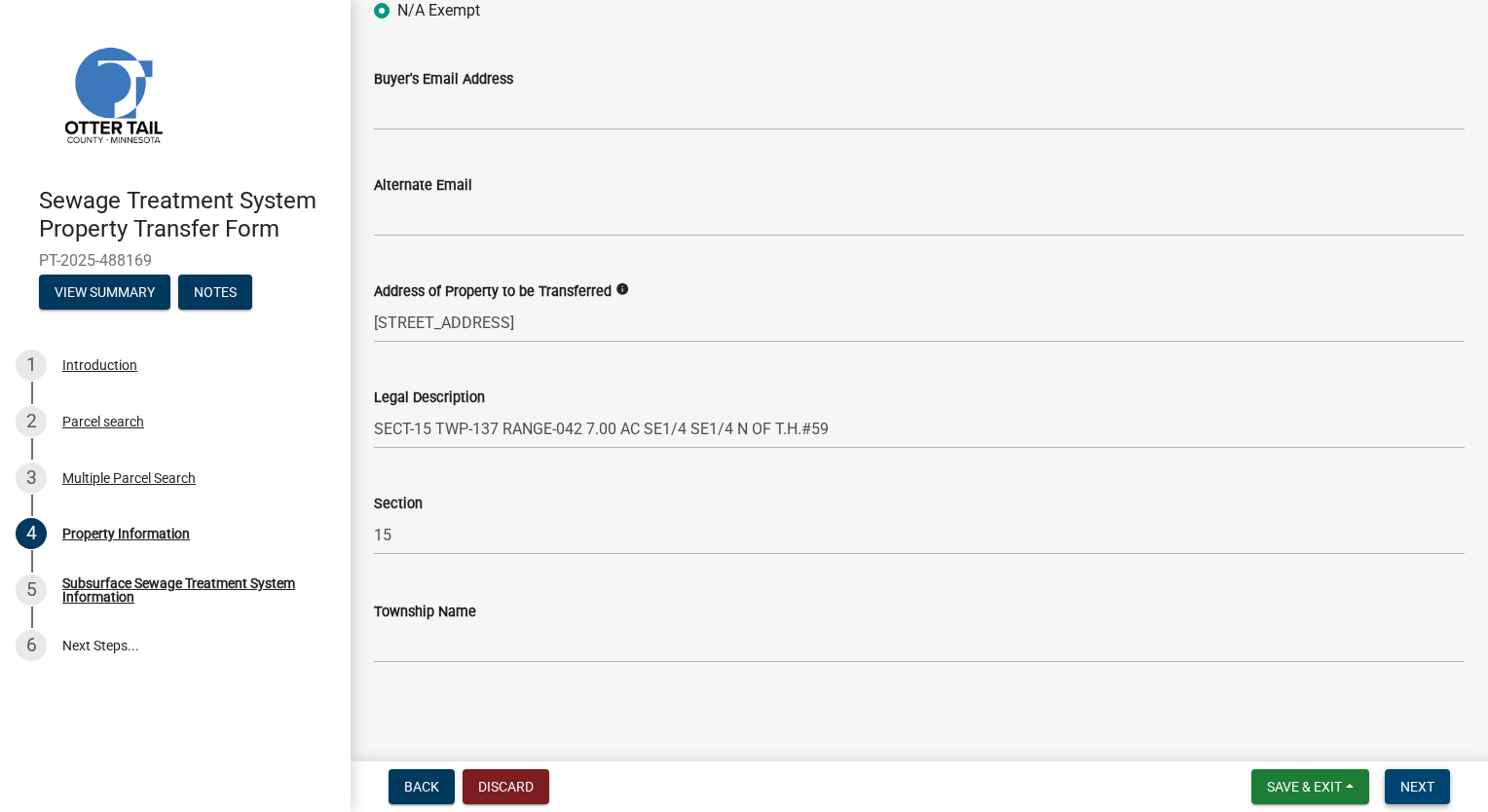
click at [1426, 786] on span "Next" at bounding box center [1418, 786] width 34 height 16
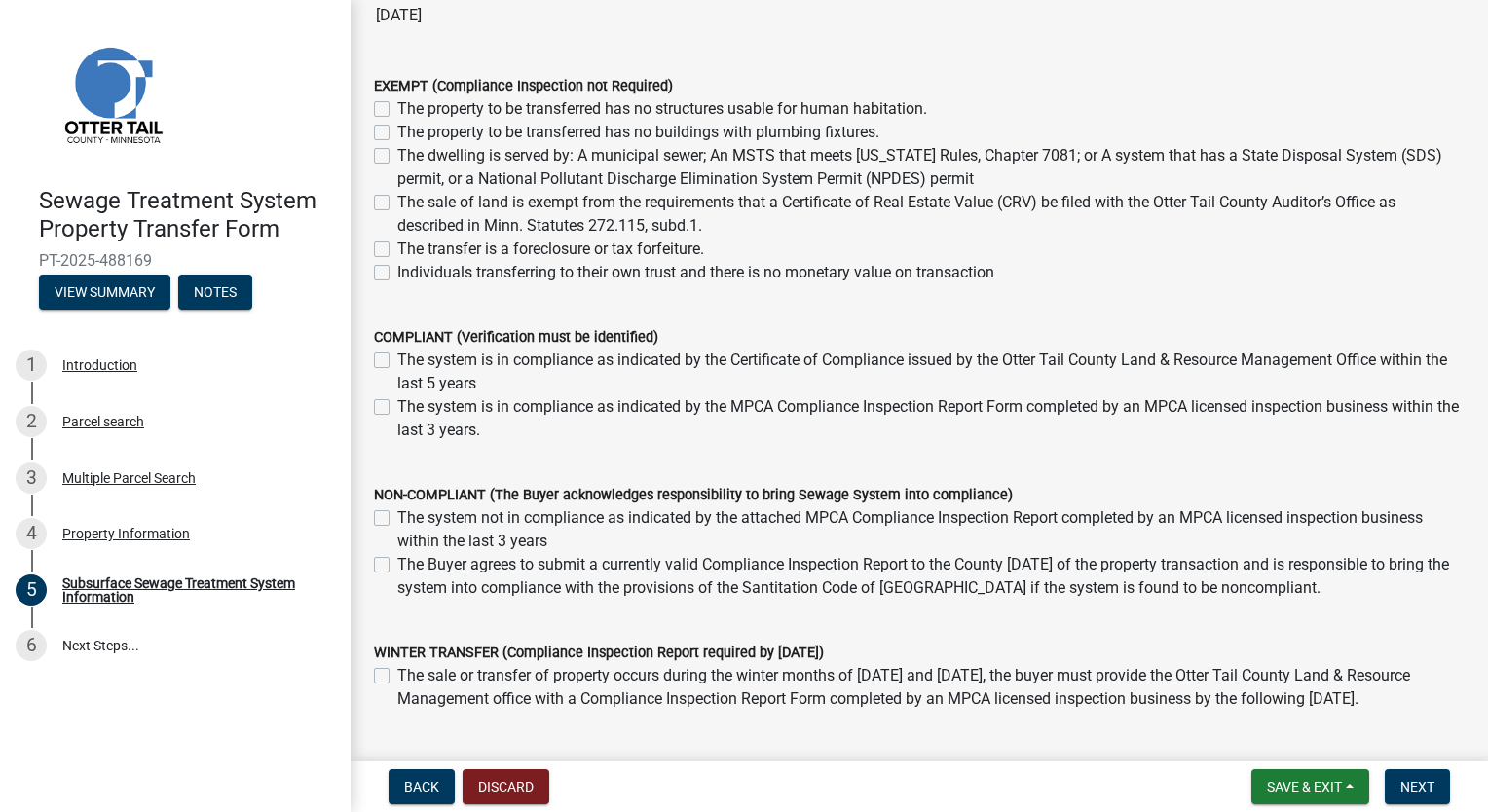
scroll to position [291, 0]
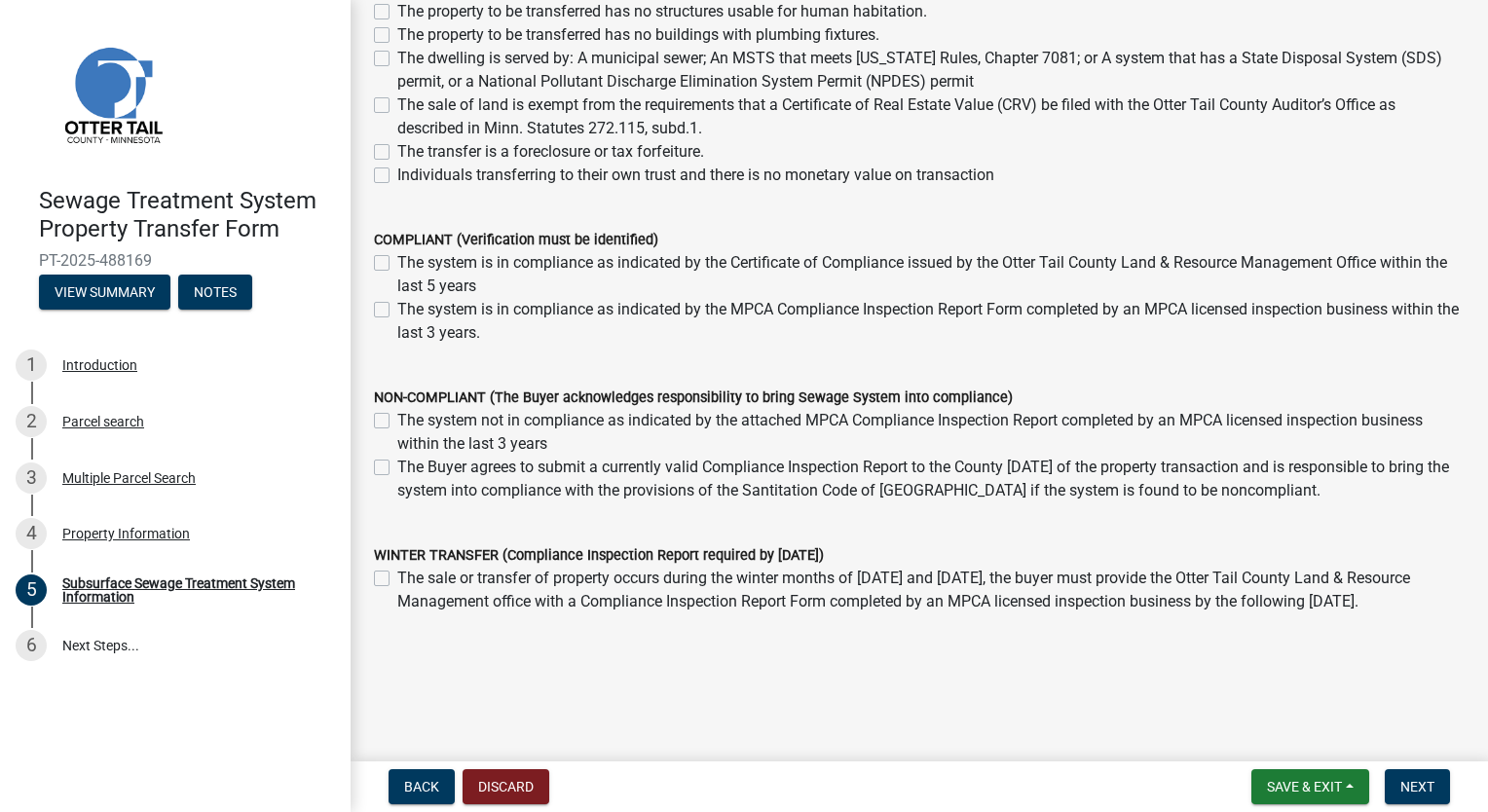
click at [398, 465] on label "The Buyer agrees to submit a currently valid Compliance Inspection Report to th…" at bounding box center [931, 478] width 1067 height 47
click at [398, 465] on input "The Buyer agrees to submit a currently valid Compliance Inspection Report to th…" at bounding box center [404, 461] width 13 height 13
checkbox input "true"
checkbox input "false"
checkbox input "true"
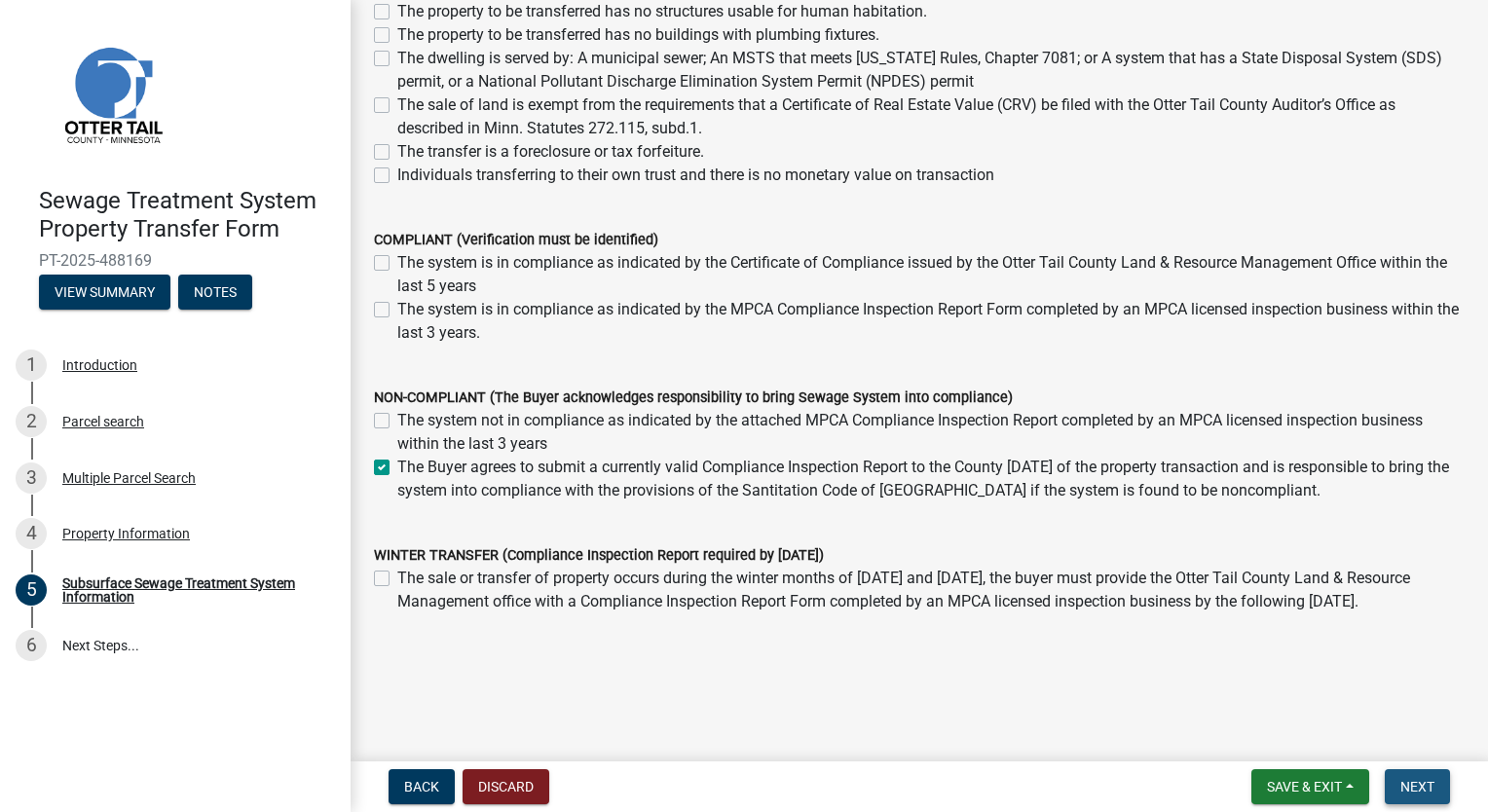
click at [1420, 776] on button "Next" at bounding box center [1418, 785] width 65 height 35
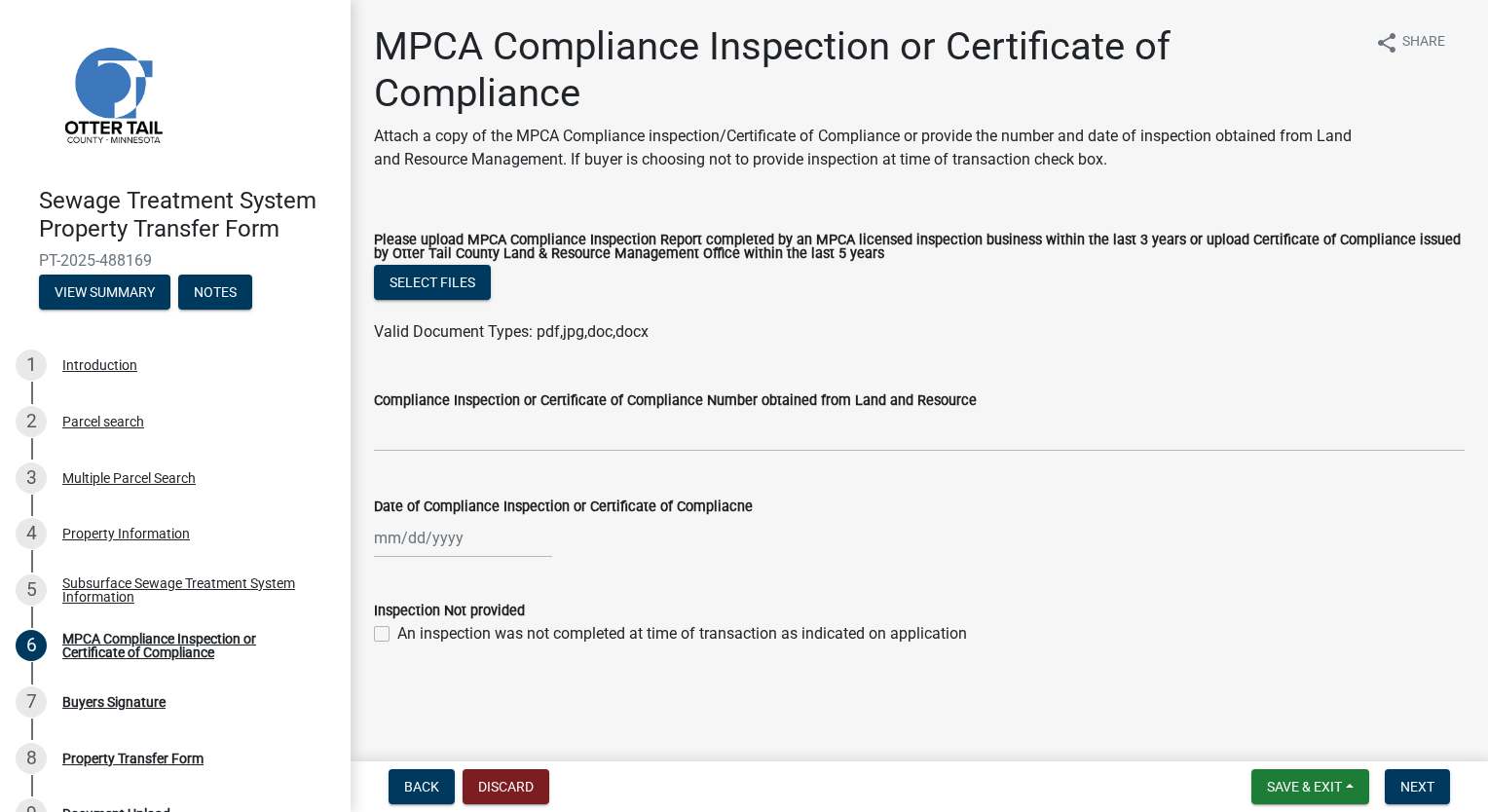
click at [398, 630] on label "An inspection was not completed at time of transaction as indicated on applicat…" at bounding box center [682, 634] width 569 height 24
click at [398, 630] on input "An inspection was not completed at time of transaction as indicated on applicat…" at bounding box center [404, 628] width 13 height 13
checkbox input "true"
click at [1423, 781] on span "Next" at bounding box center [1418, 786] width 34 height 16
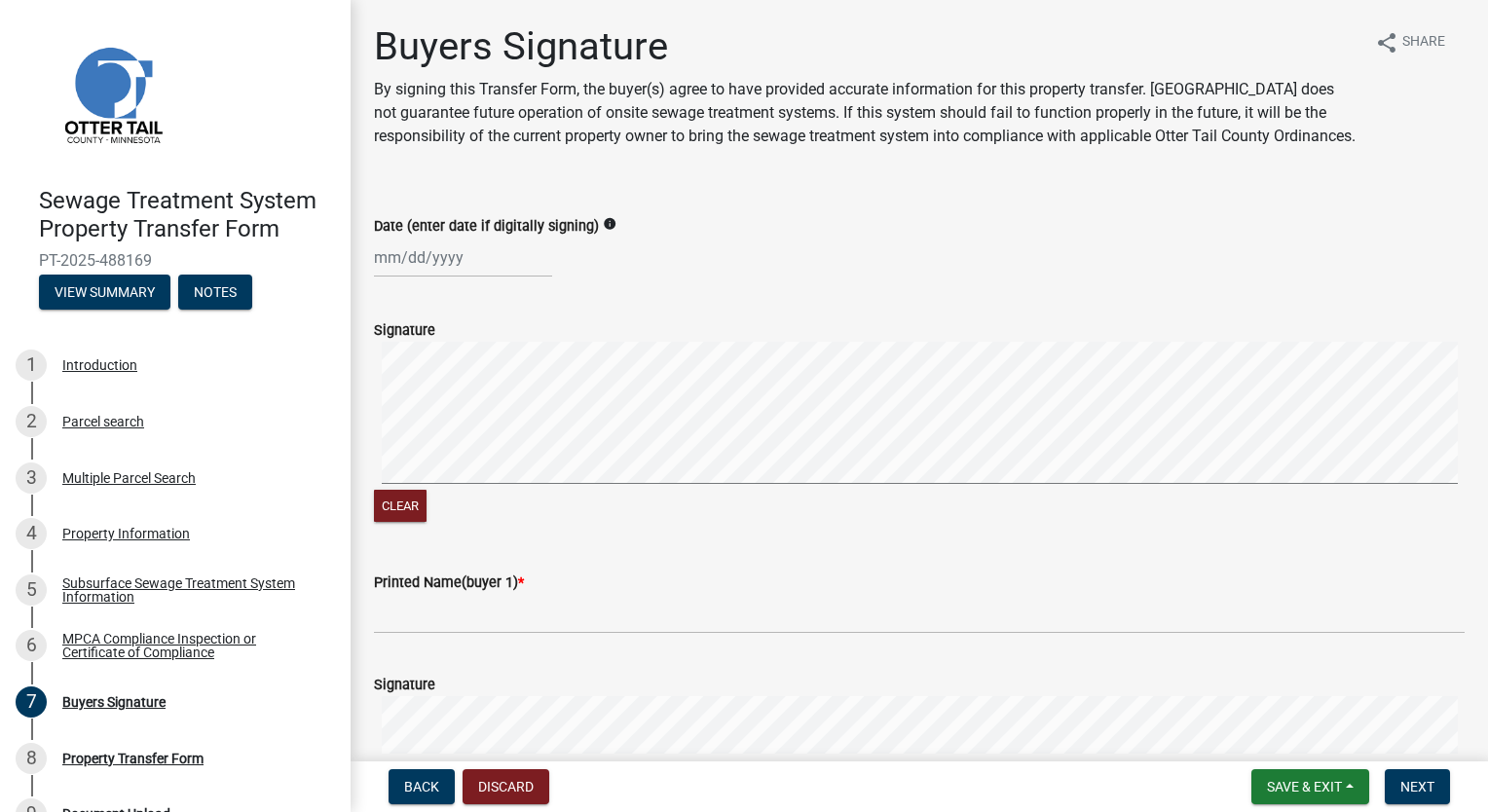
click at [373, 278] on div "Date (enter date if digitally signing) info" at bounding box center [919, 231] width 1120 height 90
click at [374, 278] on div at bounding box center [463, 258] width 179 height 40
select select "10"
select select "2025"
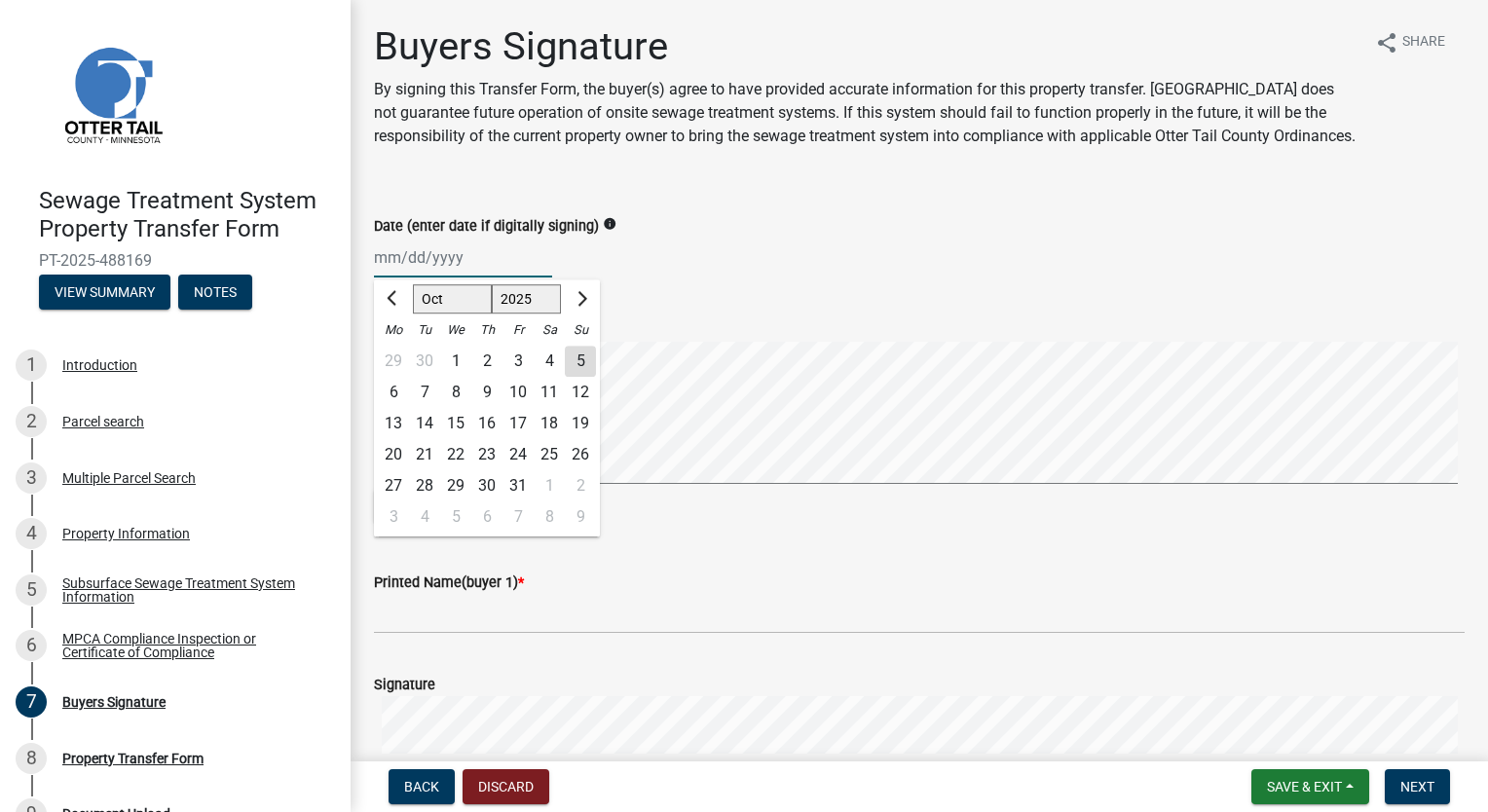
click at [377, 273] on input "Date (enter date if digitally signing)" at bounding box center [463, 258] width 179 height 40
type input "09302025"
click at [382, 314] on div at bounding box center [393, 298] width 39 height 31
click at [394, 305] on span "Previous month" at bounding box center [394, 298] width 15 height 15
select select "9"
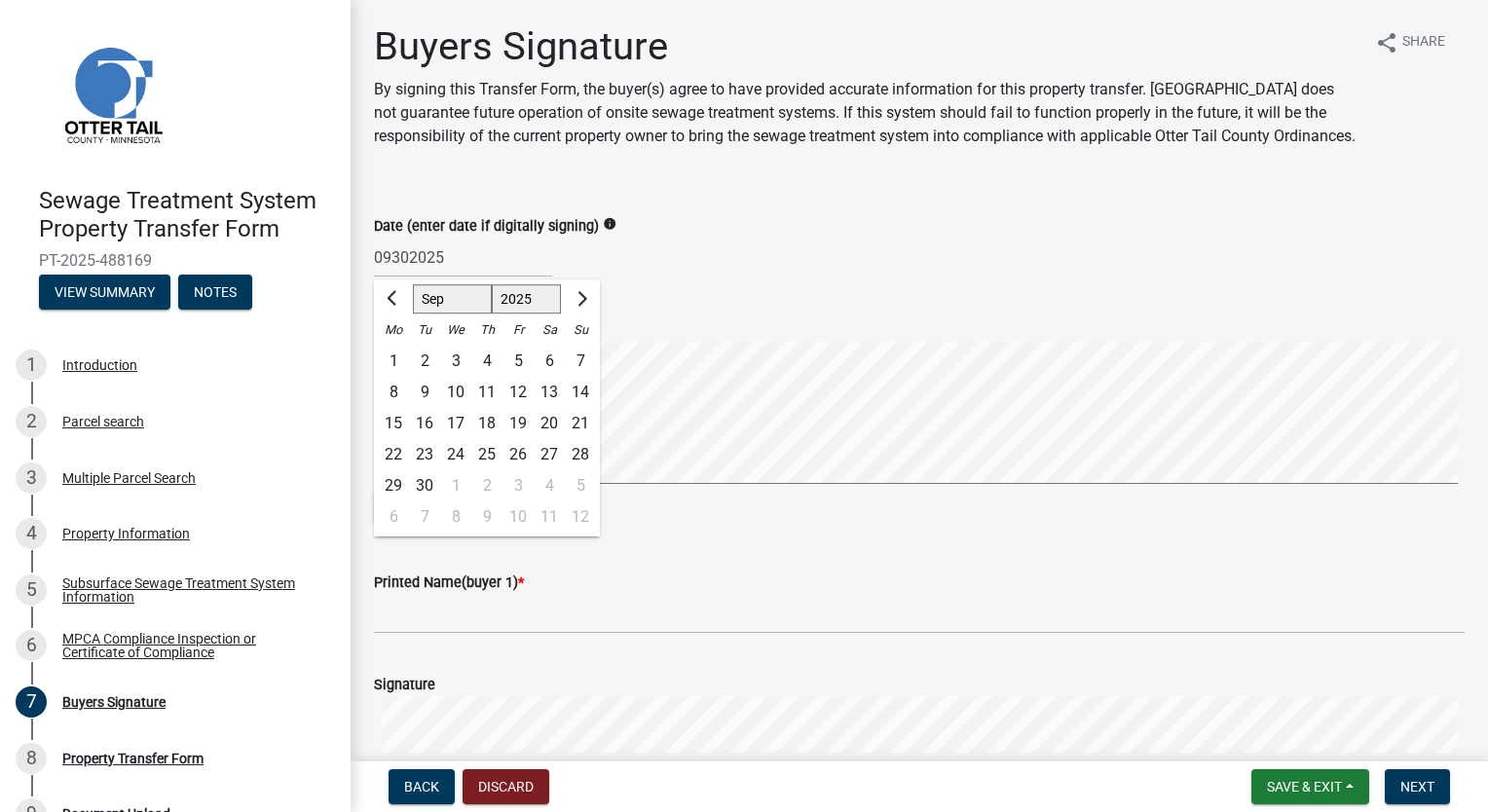
click at [428, 502] on div "30" at bounding box center [424, 485] width 31 height 31
type input "[DATE]"
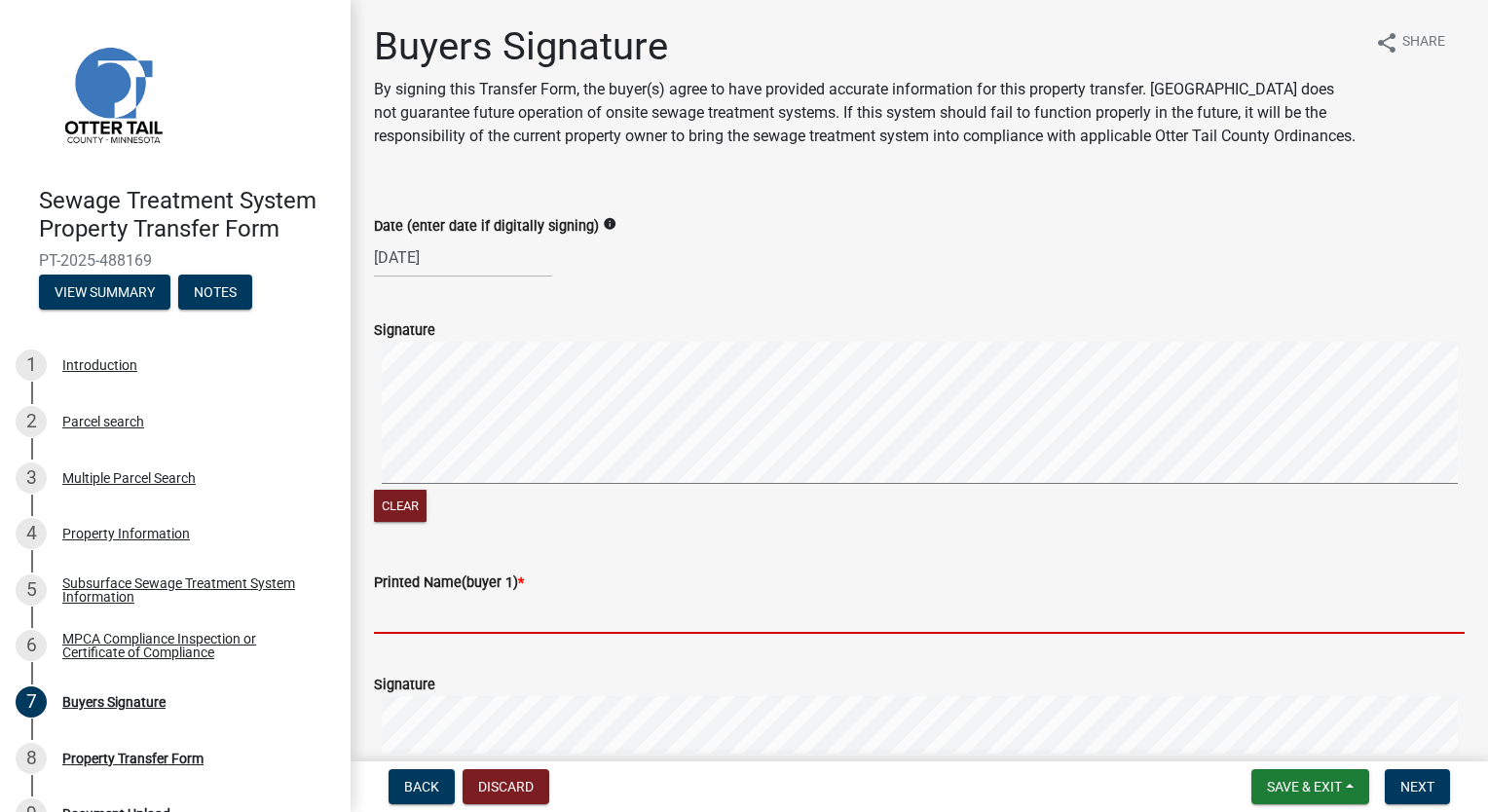
click at [501, 634] on input "Printed Name(buyer 1) *" at bounding box center [919, 614] width 1090 height 40
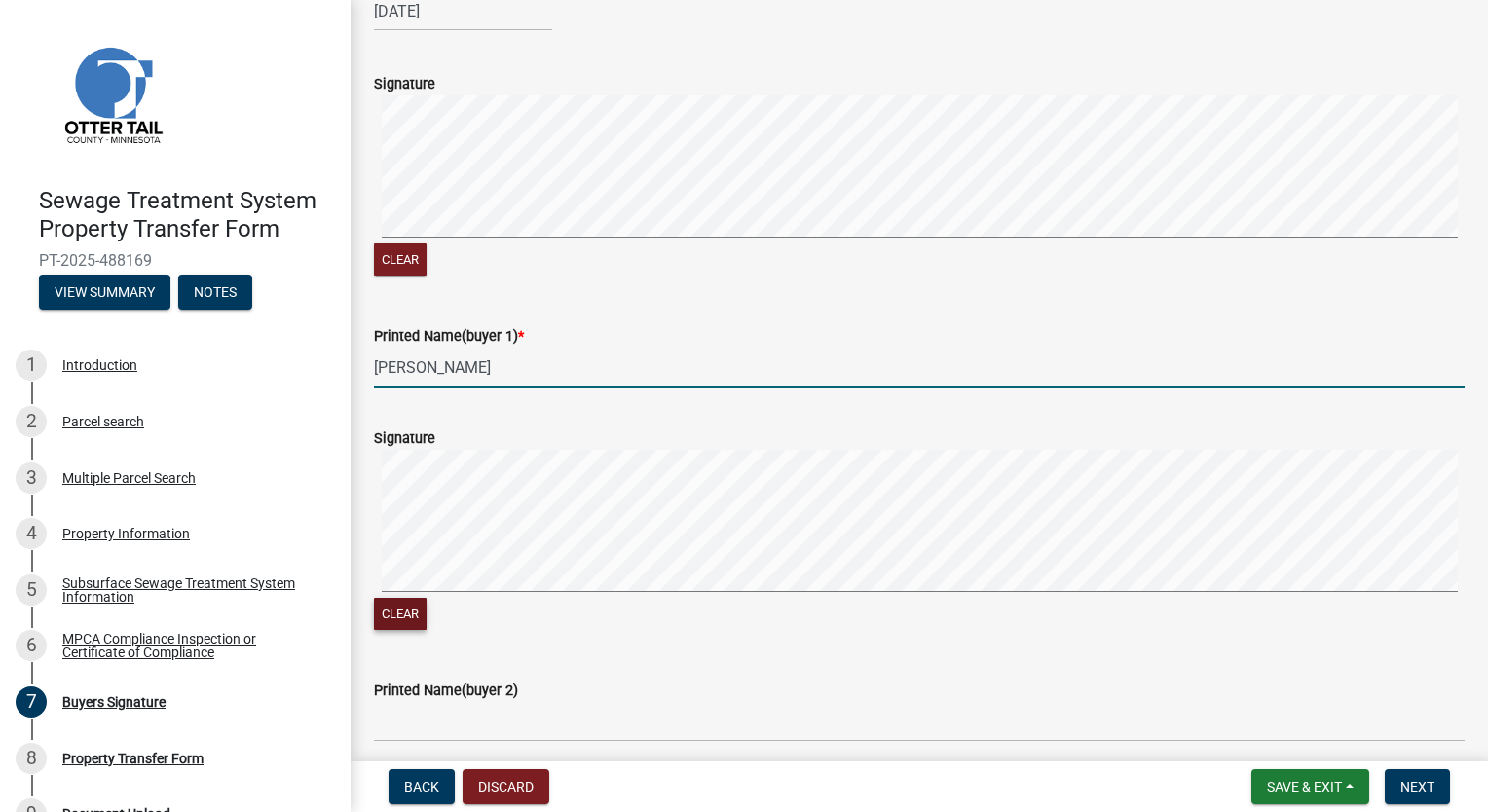
scroll to position [291, 0]
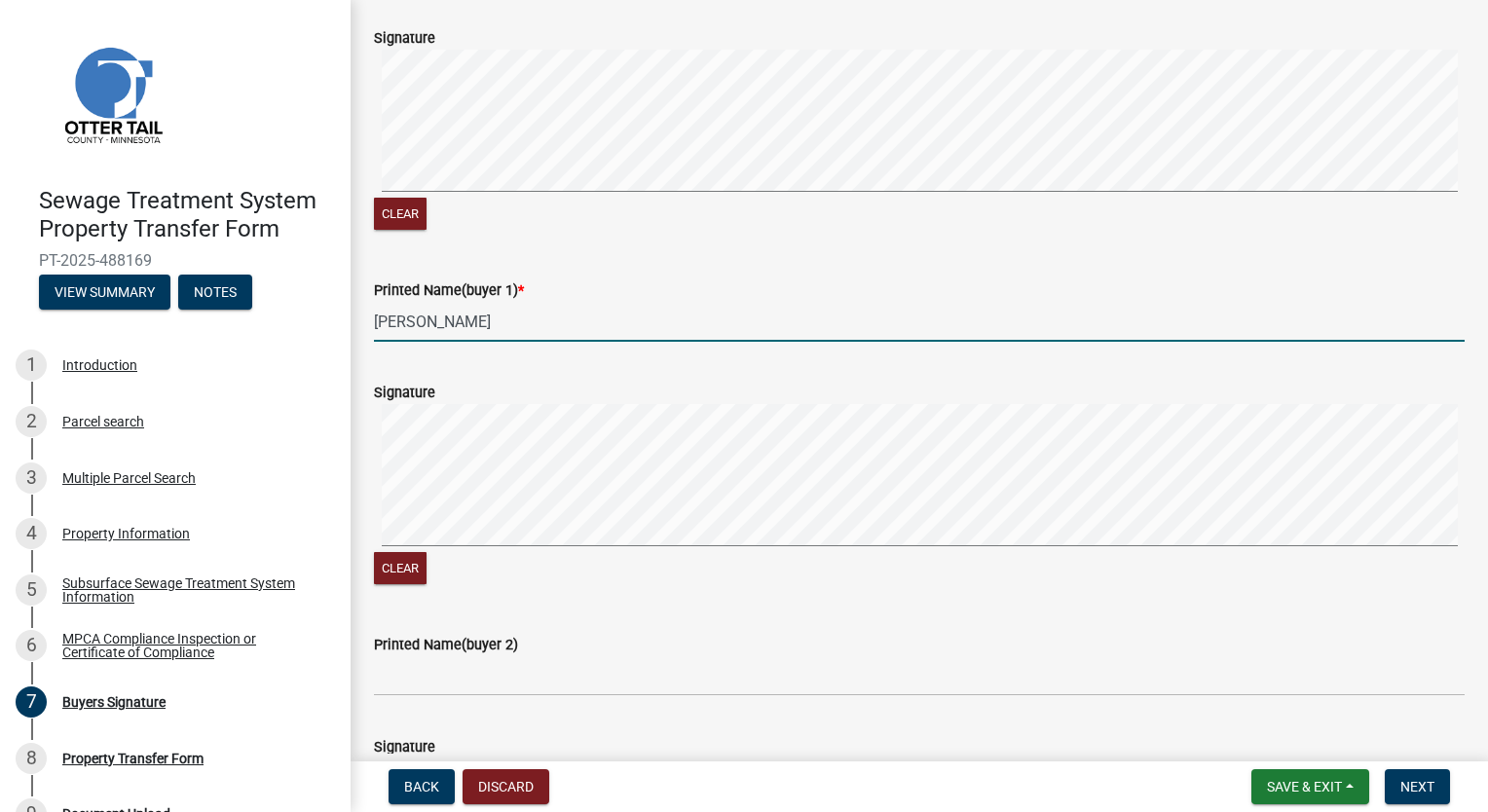
type input "[PERSON_NAME]"
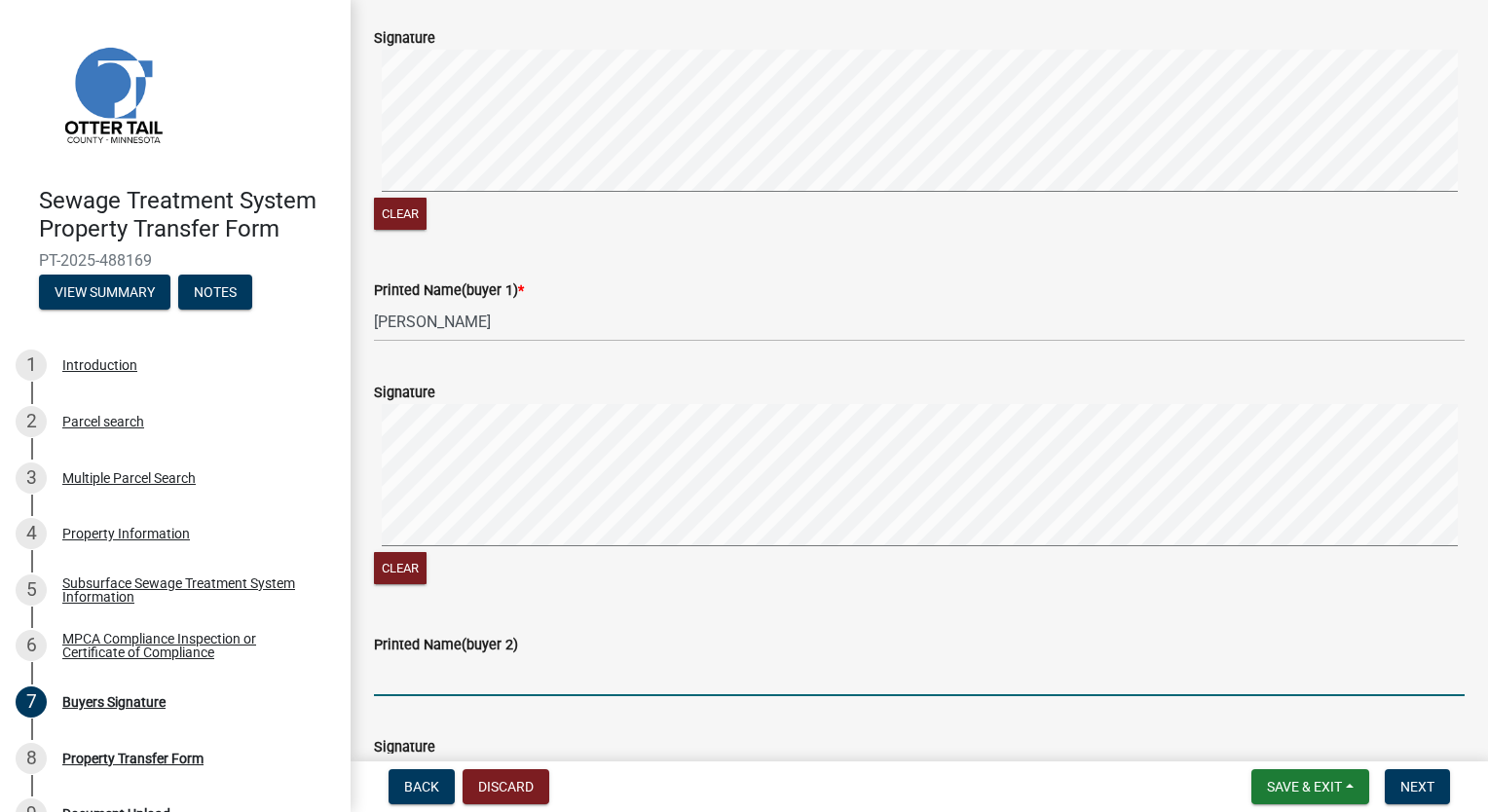
click at [498, 694] on input "Printed Name(buyer 2)" at bounding box center [919, 676] width 1090 height 40
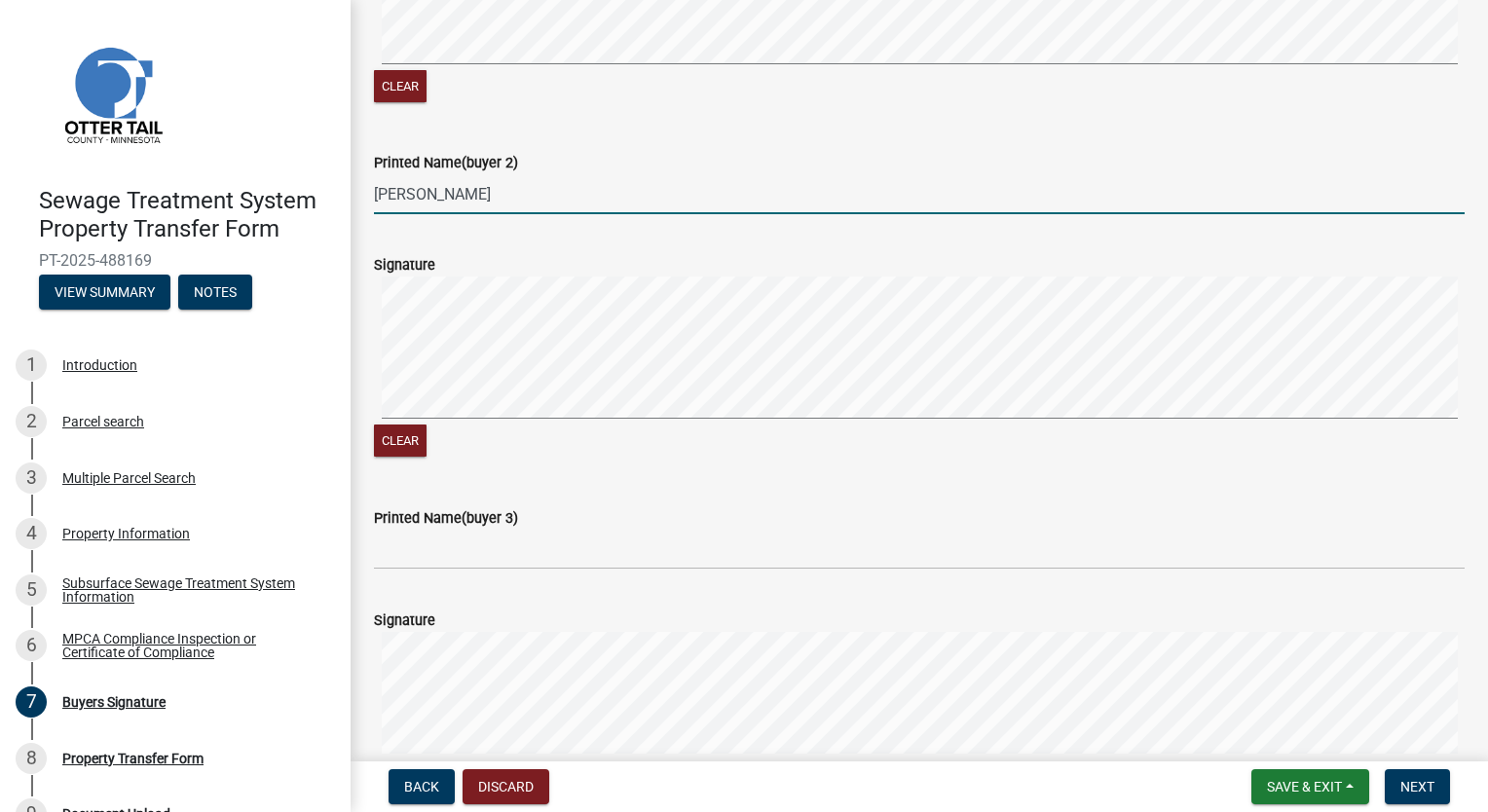
scroll to position [778, 0]
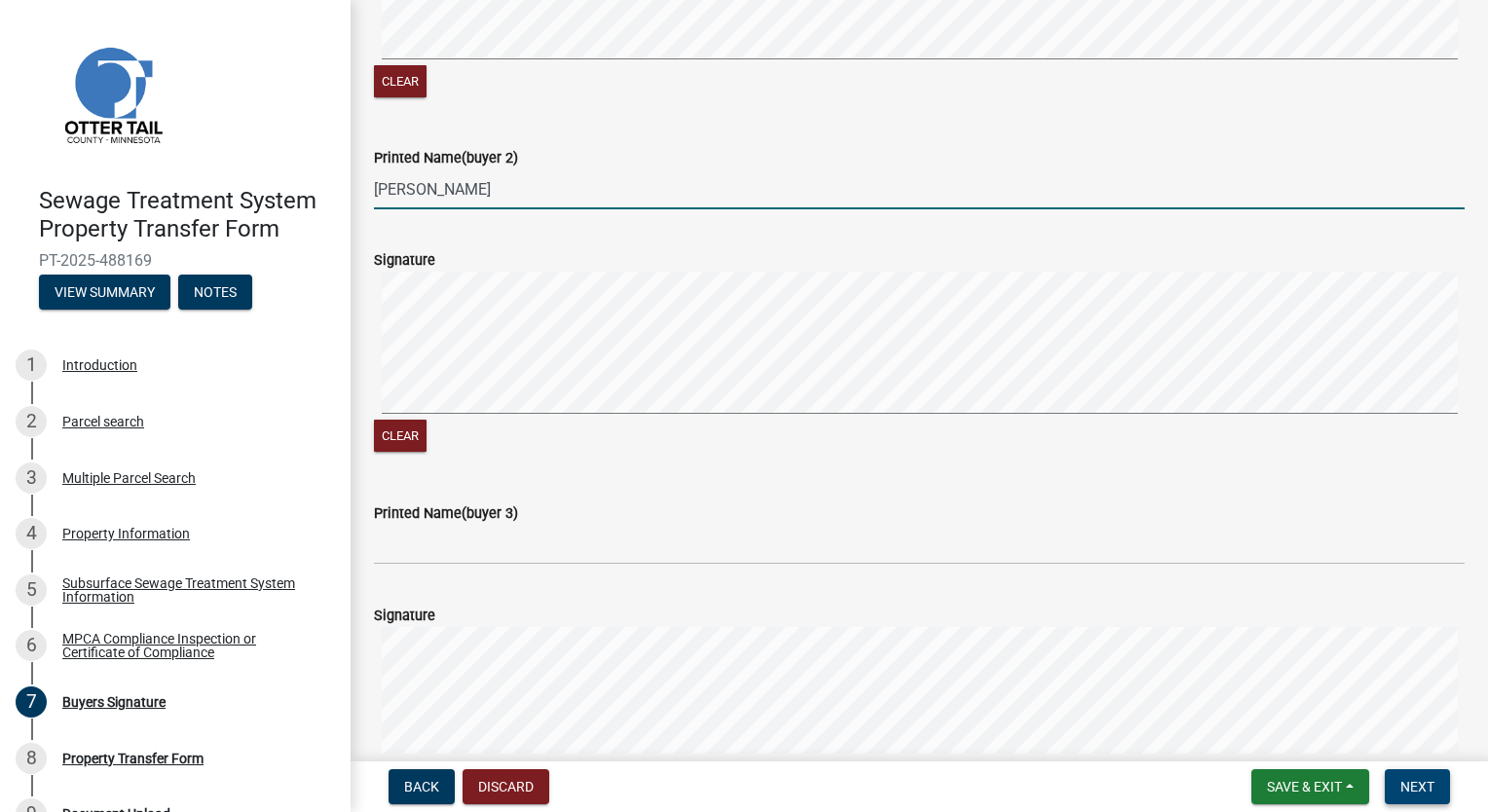
type input "[PERSON_NAME]"
click at [1433, 785] on span "Next" at bounding box center [1418, 786] width 34 height 16
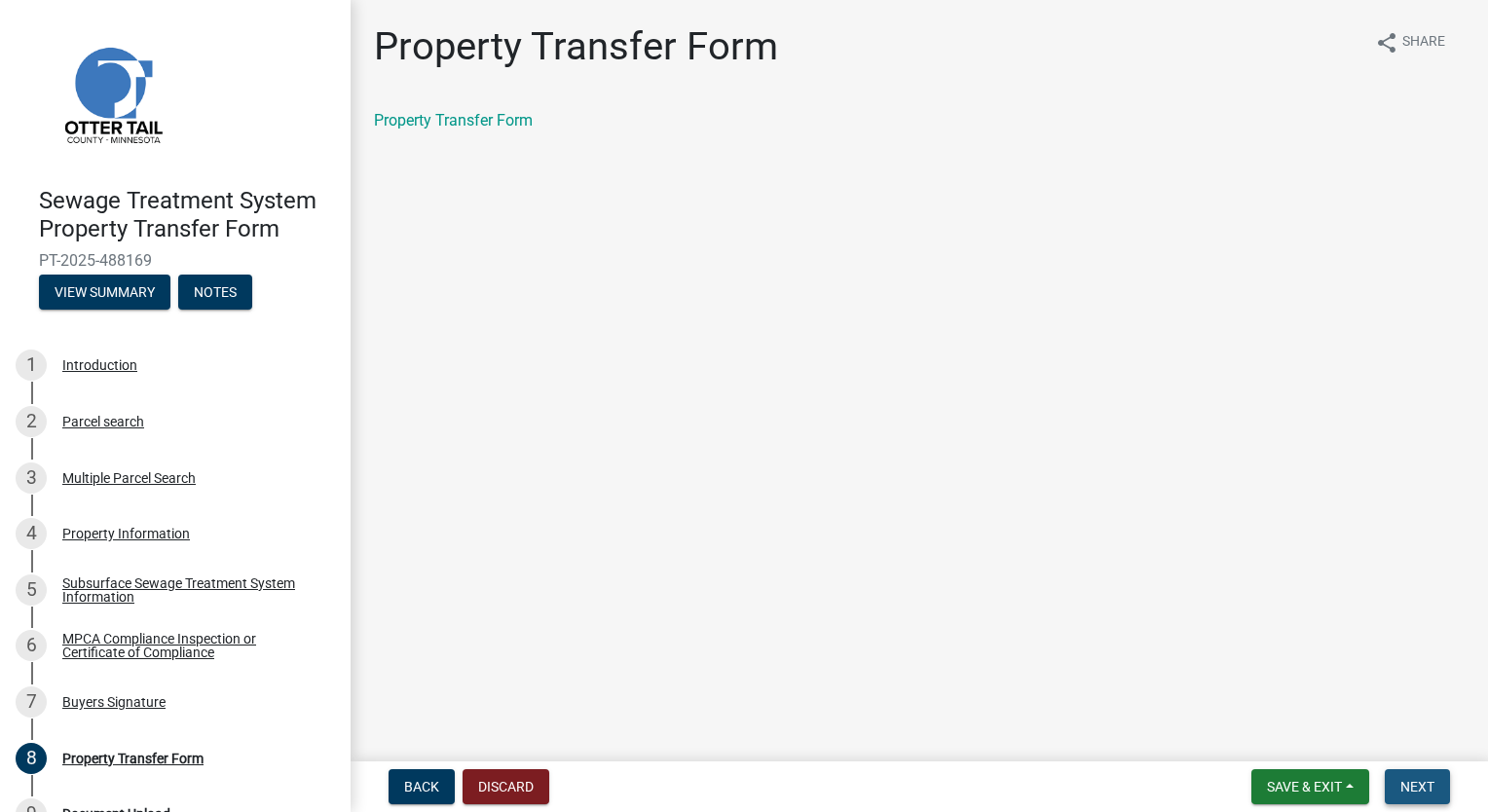
click at [1409, 779] on span "Next" at bounding box center [1418, 786] width 34 height 16
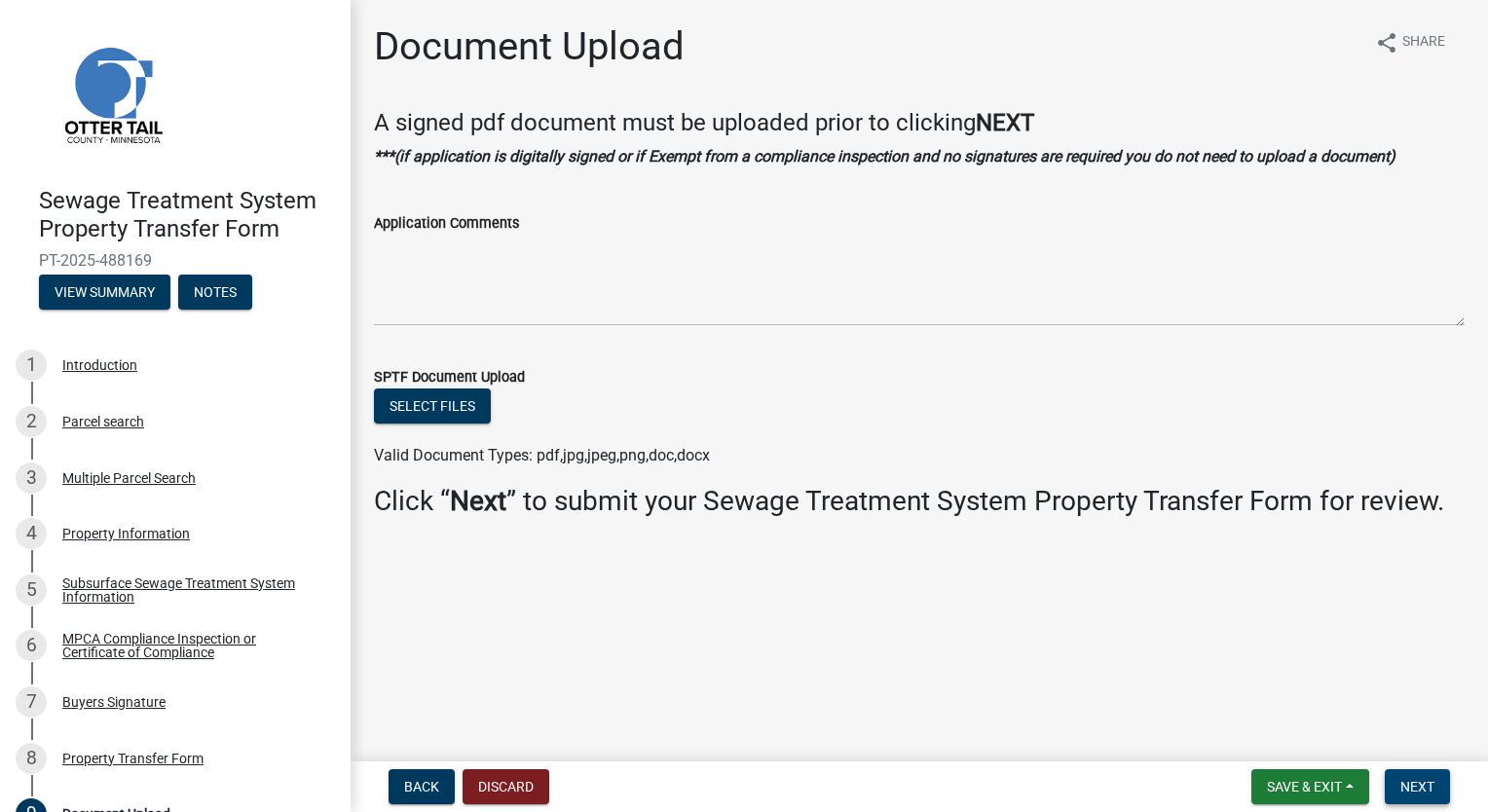
click at [1421, 778] on span "Next" at bounding box center [1418, 786] width 34 height 16
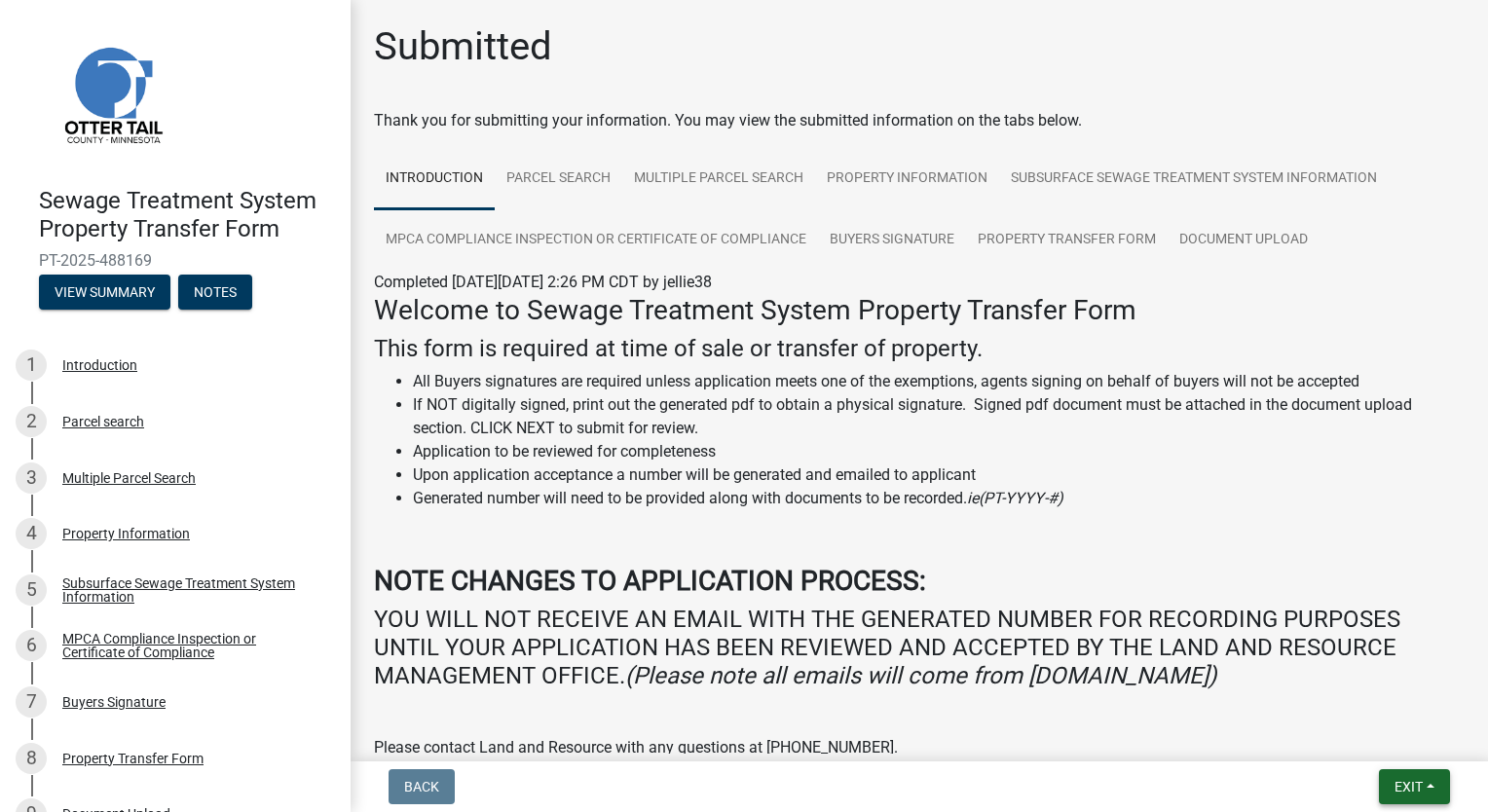
click at [1417, 771] on button "Exit" at bounding box center [1415, 785] width 71 height 35
click at [1194, 704] on p at bounding box center [919, 709] width 1090 height 24
